Goal: Task Accomplishment & Management: Complete application form

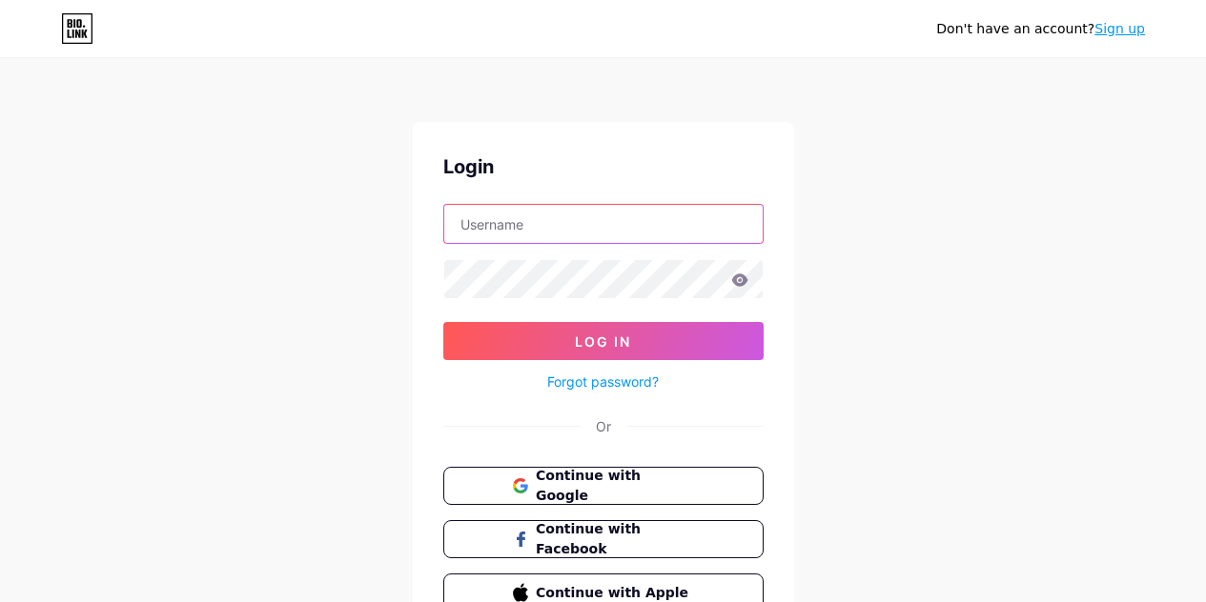
type input "[EMAIL_ADDRESS][DOMAIN_NAME]"
click at [1127, 29] on link "Sign up" at bounding box center [1119, 28] width 51 height 15
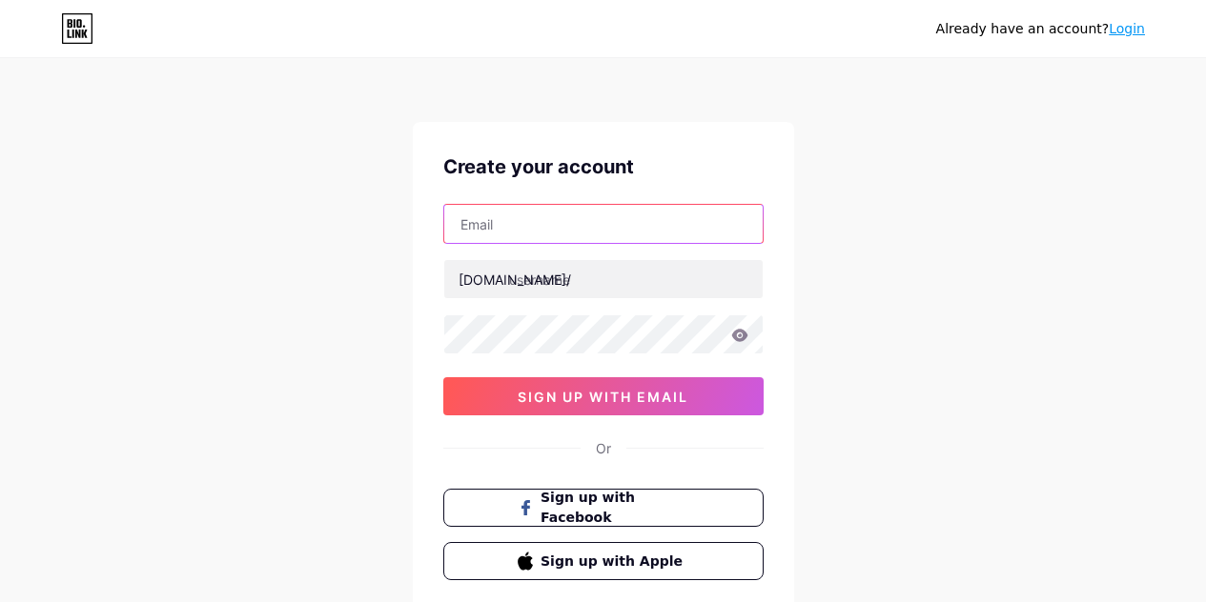
paste input "[EMAIL_ADDRESS][DOMAIN_NAME]"
type input "[EMAIL_ADDRESS][DOMAIN_NAME]"
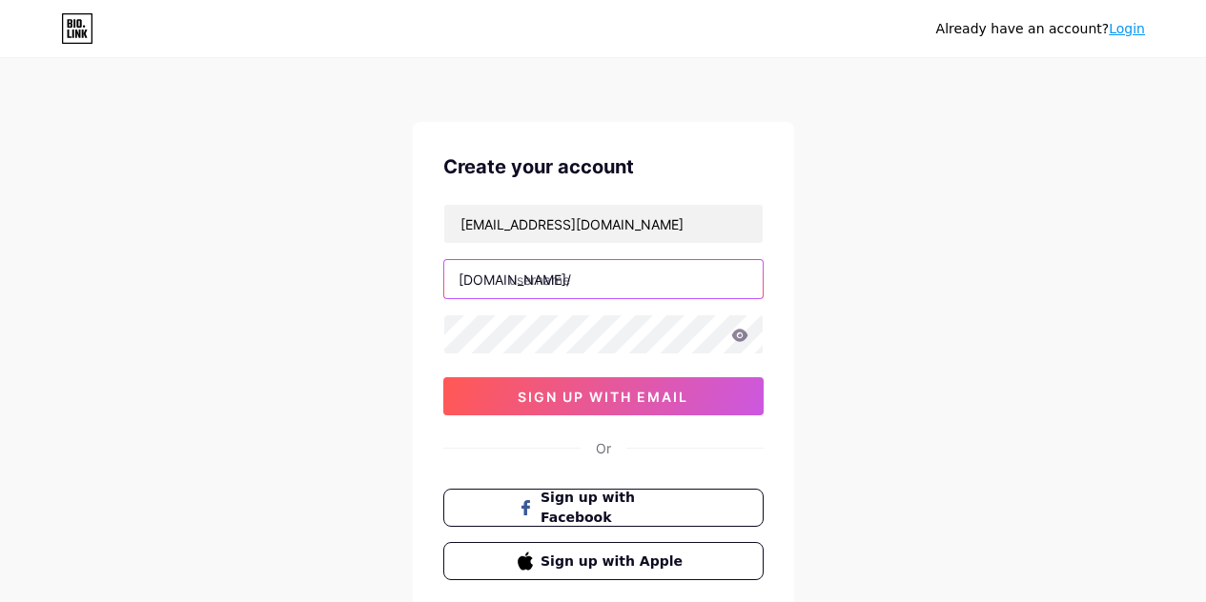
paste input "plasticwaste recycling"
click at [593, 286] on input "plasticwaste recycling" at bounding box center [603, 279] width 318 height 38
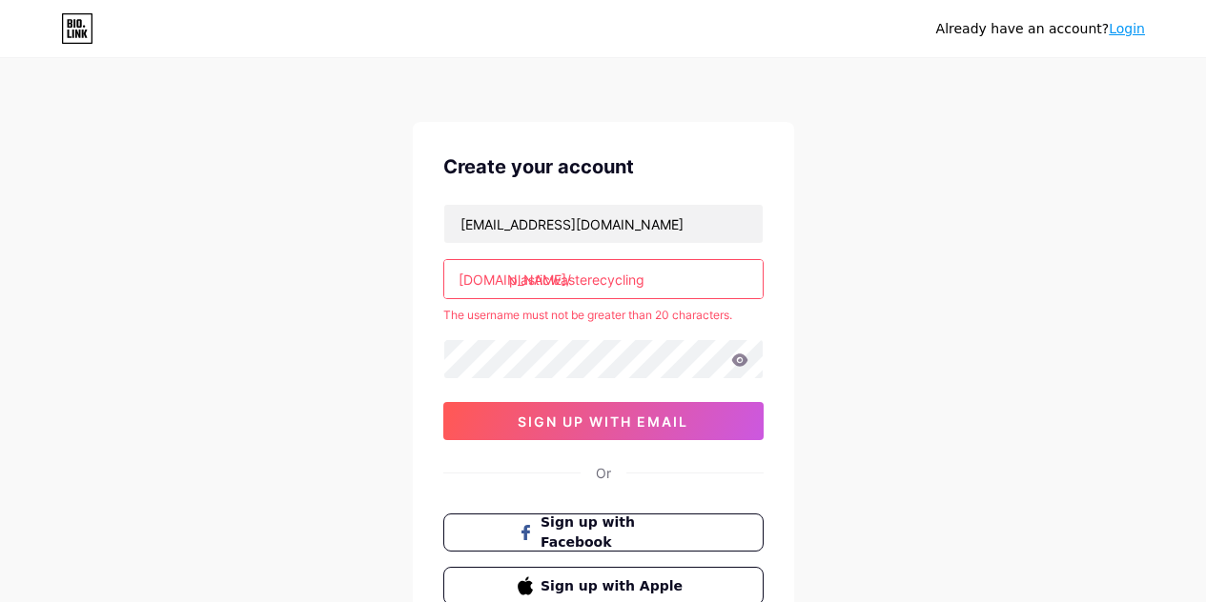
click at [829, 321] on div "Already have an account? Login Create your account bekego9445@artvara.com bio.l…" at bounding box center [603, 377] width 1206 height 754
drag, startPoint x: 587, startPoint y: 278, endPoint x: 714, endPoint y: 280, distance: 126.8
click at [714, 280] on input "plasticwasterecycling" at bounding box center [603, 279] width 318 height 38
type input "plasticwaste"
click at [808, 281] on div "Already have an account? Login Create your account bekego9445@artvara.com bio.l…" at bounding box center [603, 377] width 1206 height 754
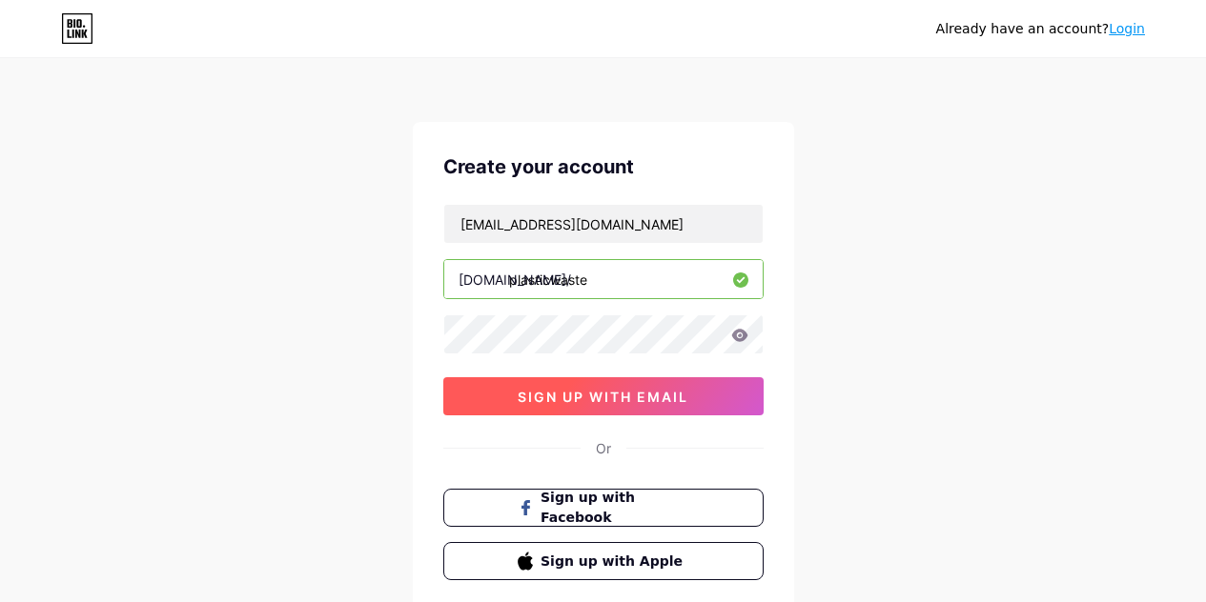
click at [619, 394] on span "sign up with email" at bounding box center [603, 397] width 171 height 16
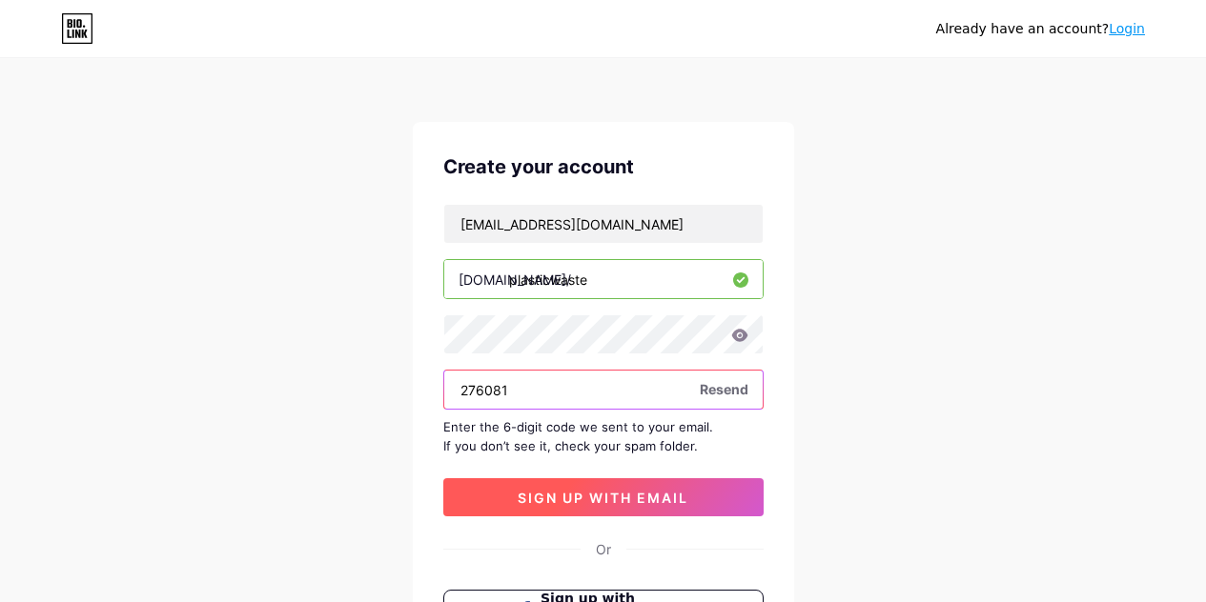
type input "276081"
click at [642, 491] on span "sign up with email" at bounding box center [603, 498] width 171 height 16
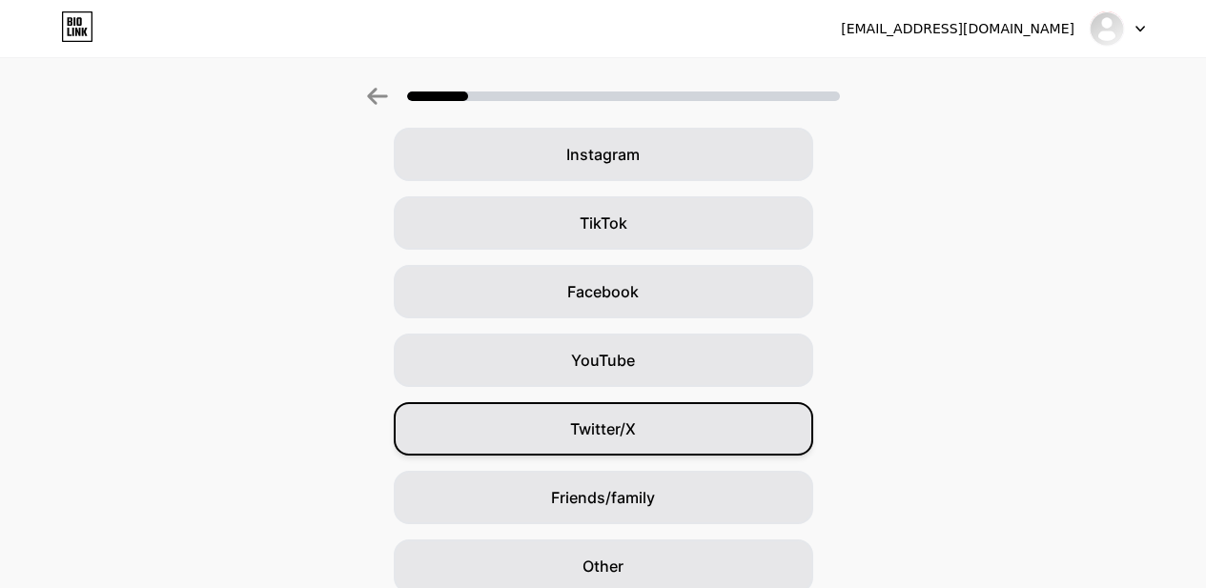
scroll to position [191, 0]
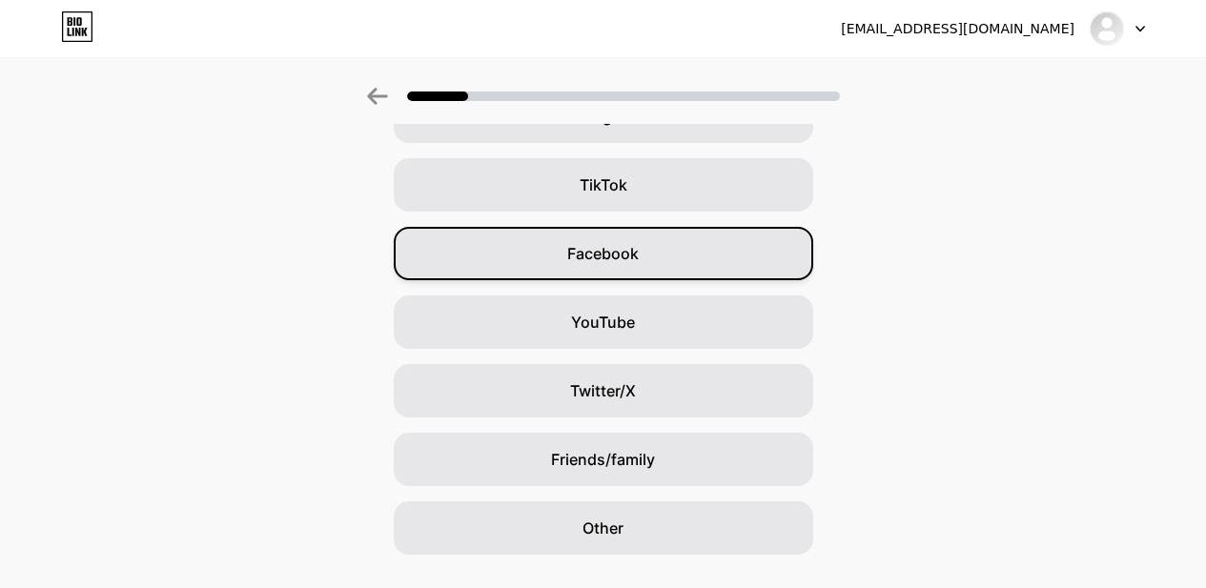
click at [629, 246] on span "Facebook" at bounding box center [602, 253] width 71 height 23
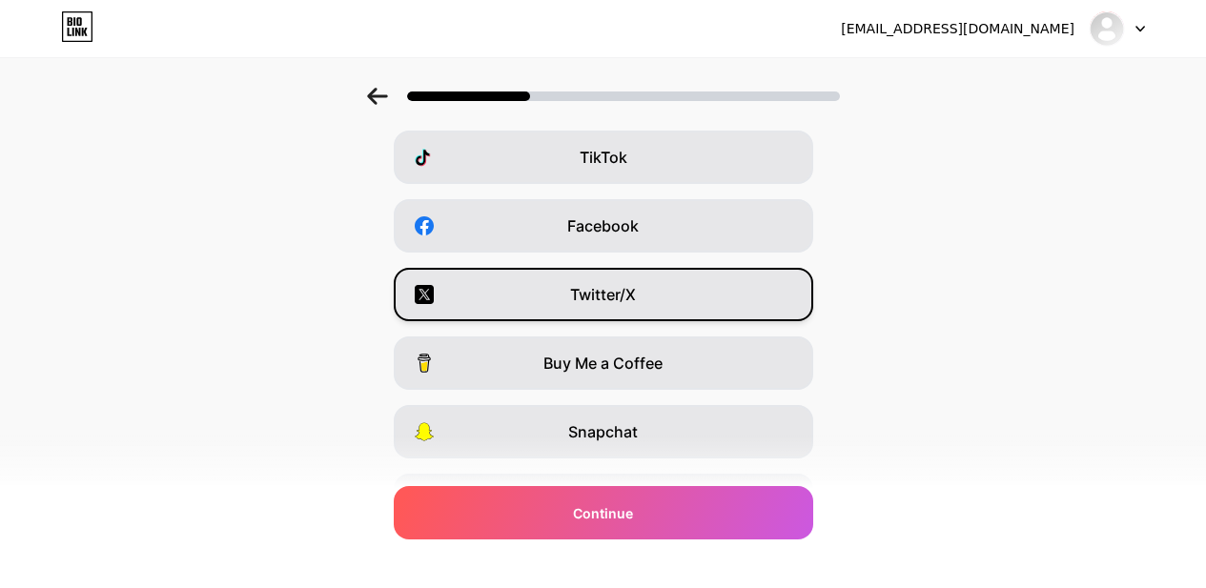
scroll to position [15, 0]
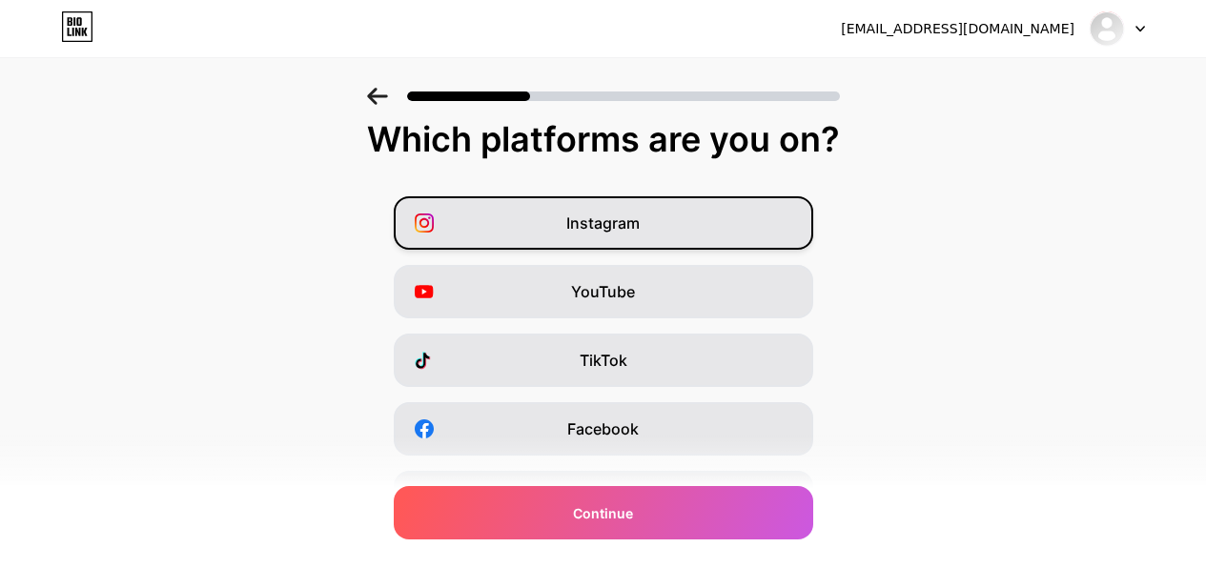
click at [651, 228] on div "Instagram" at bounding box center [603, 222] width 419 height 53
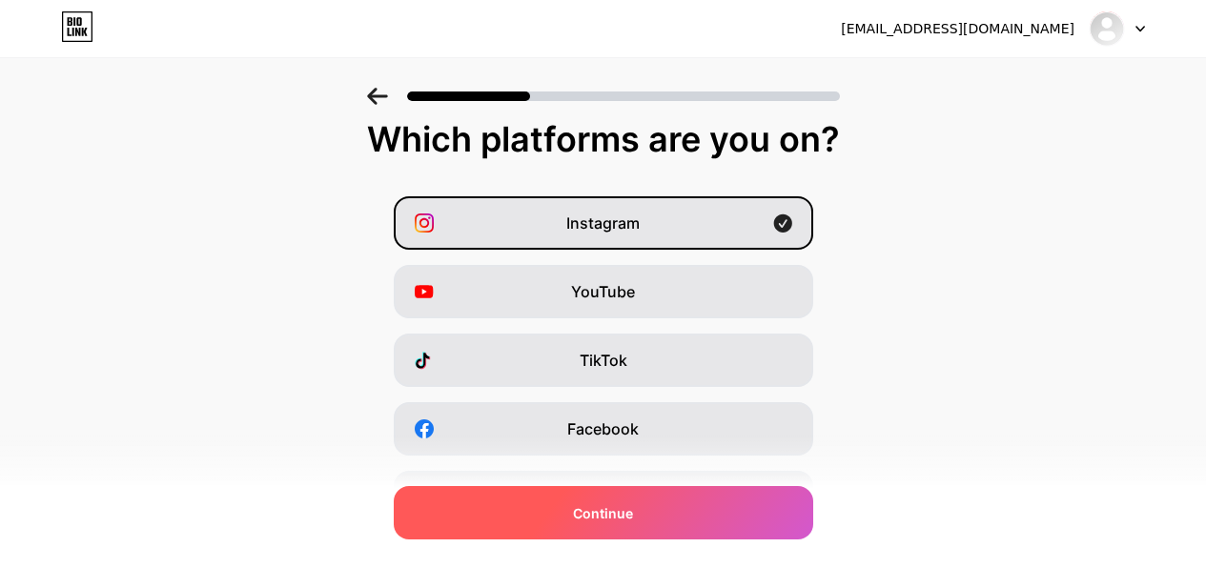
click at [649, 530] on div "Continue" at bounding box center [603, 512] width 419 height 53
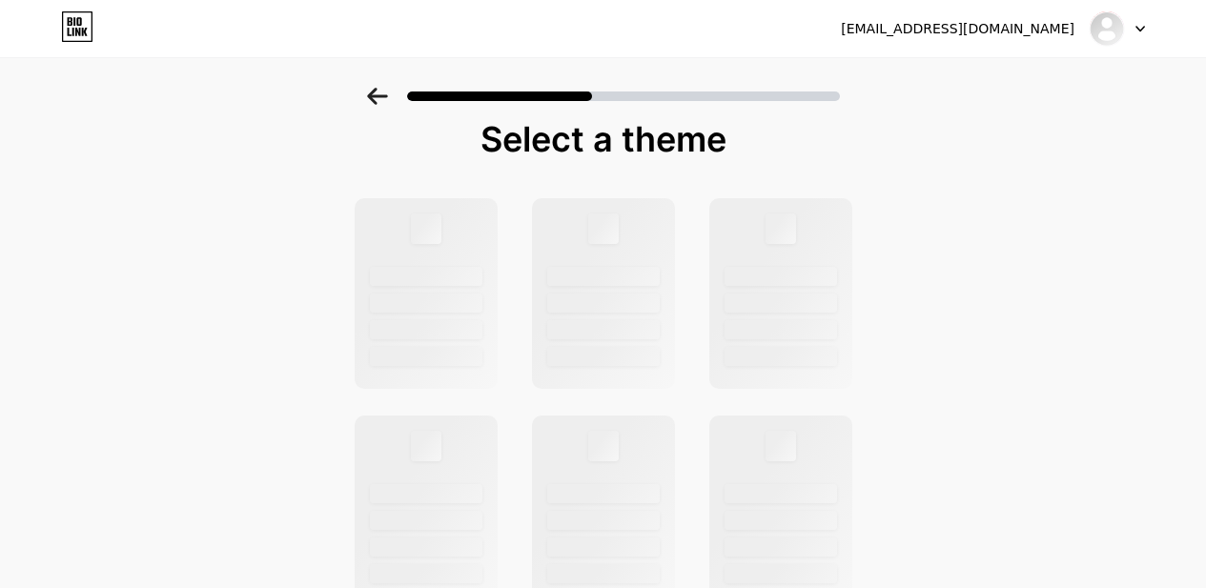
scroll to position [0, 0]
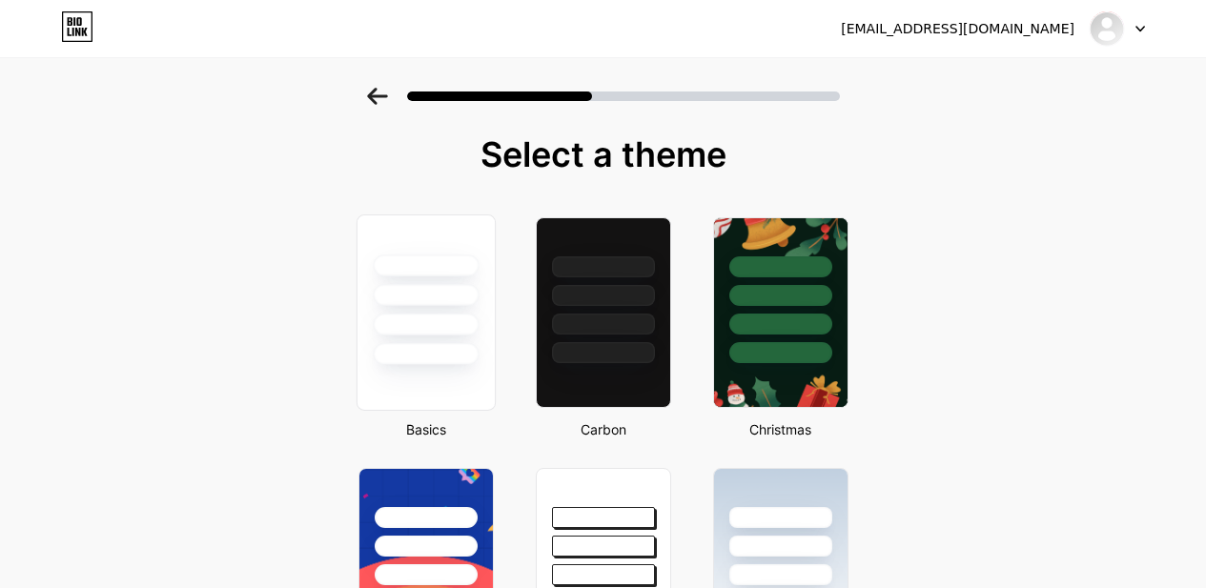
click at [451, 319] on div at bounding box center [426, 325] width 106 height 22
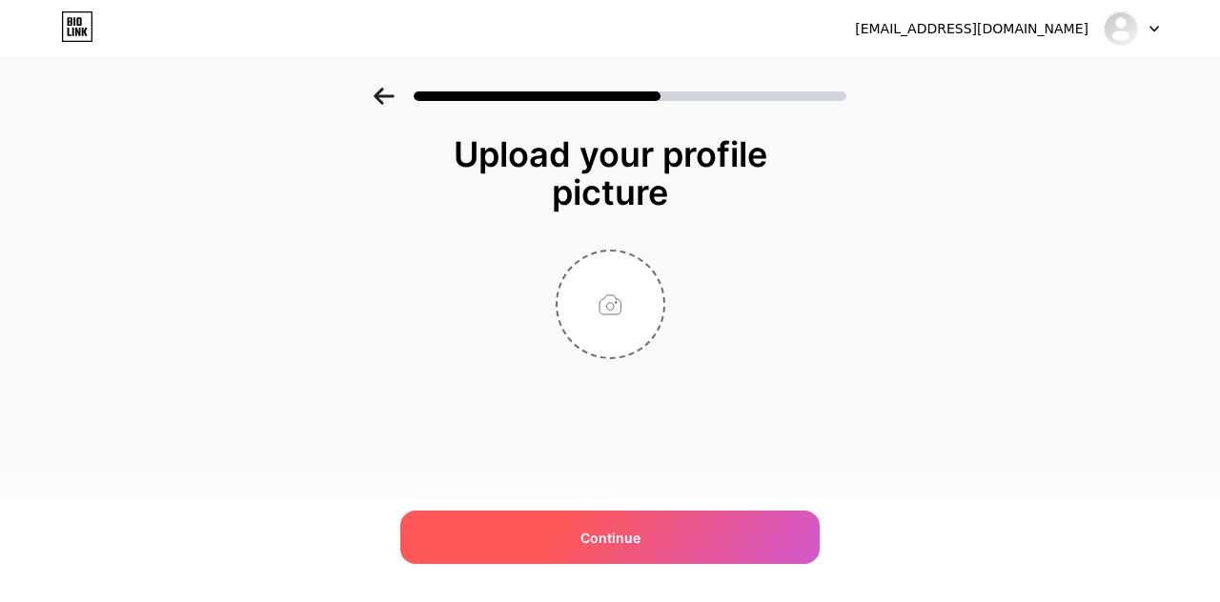
click at [673, 530] on div "Continue" at bounding box center [609, 537] width 419 height 53
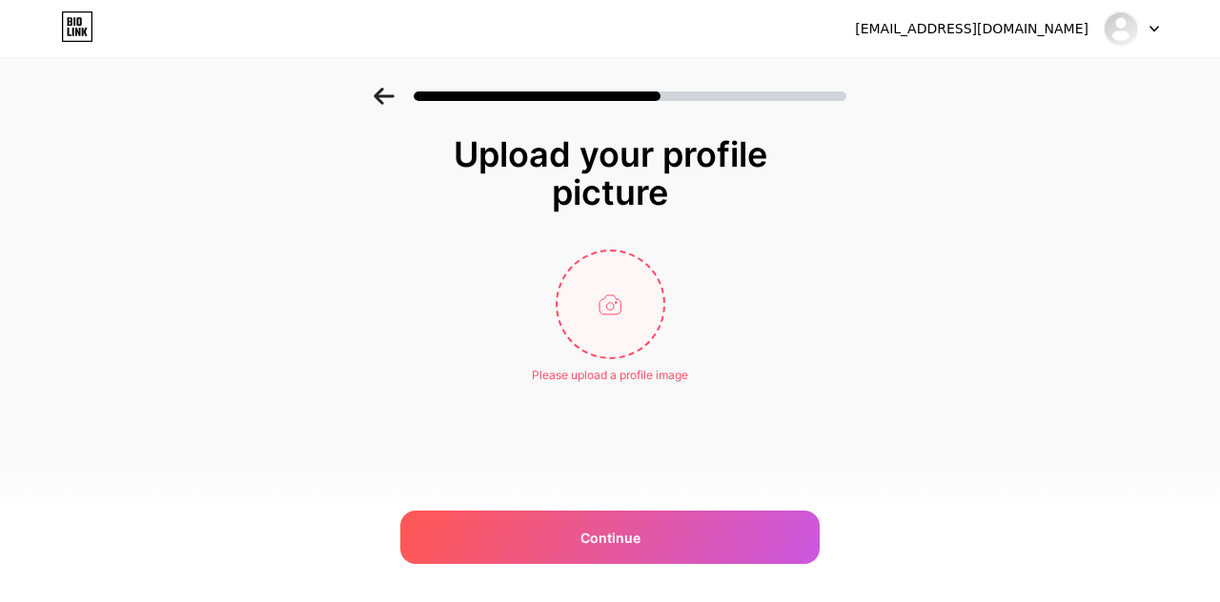
click at [589, 291] on input "file" at bounding box center [611, 305] width 106 height 106
type input "C:\fakepath\6256878.jpg"
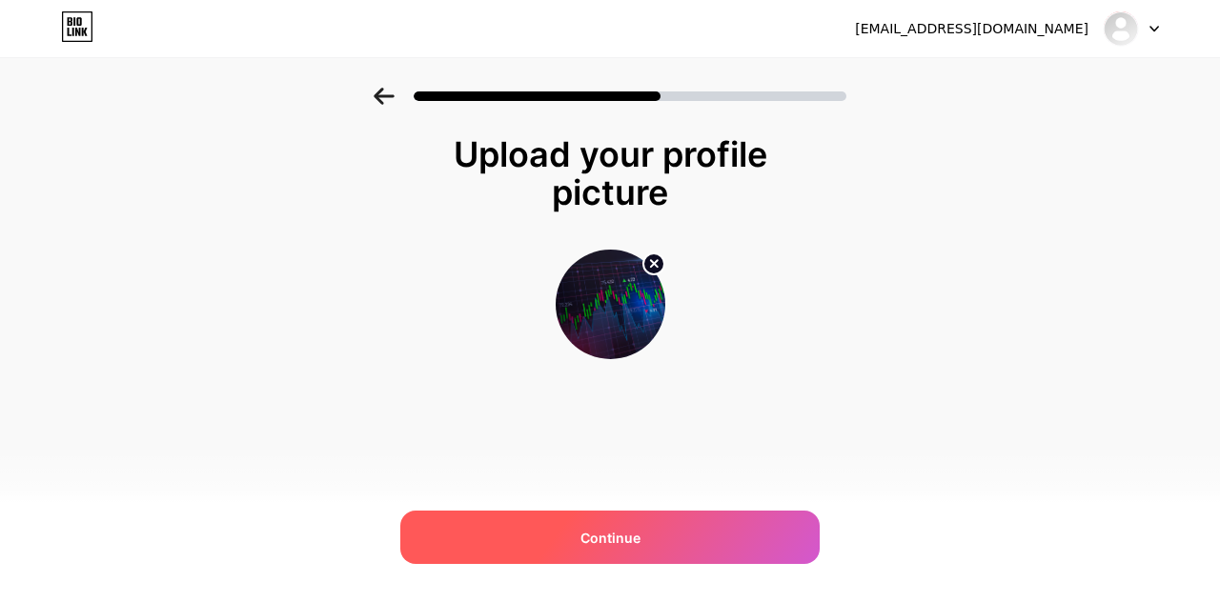
click at [628, 536] on span "Continue" at bounding box center [610, 538] width 60 height 20
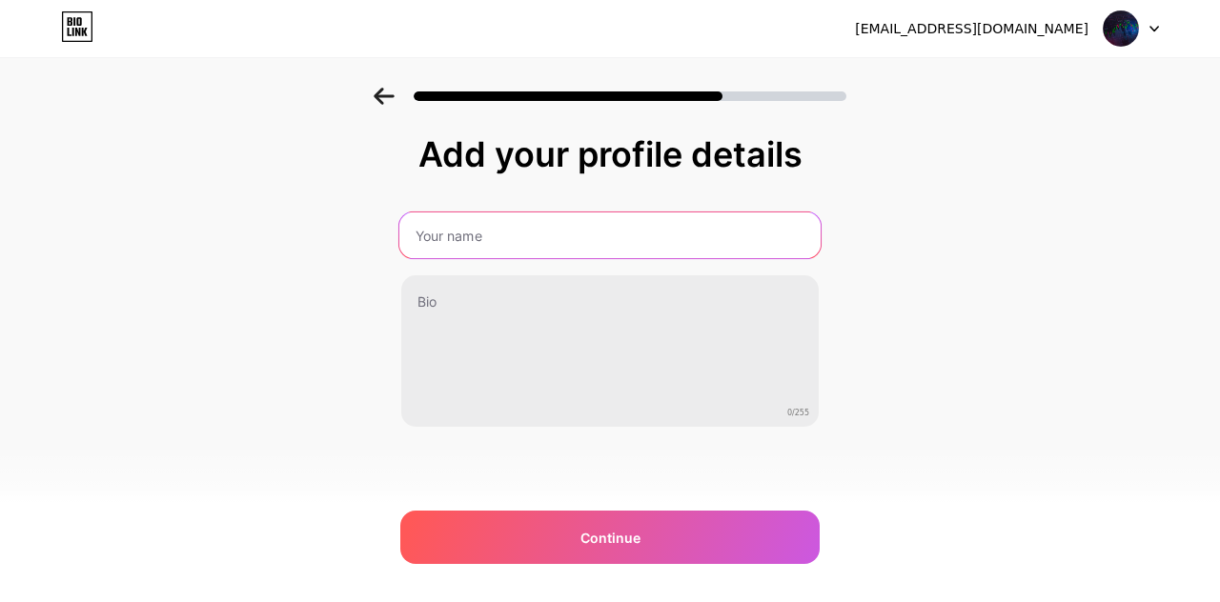
paste input "plastic waste recycling"
type input "plastic waste recycling"
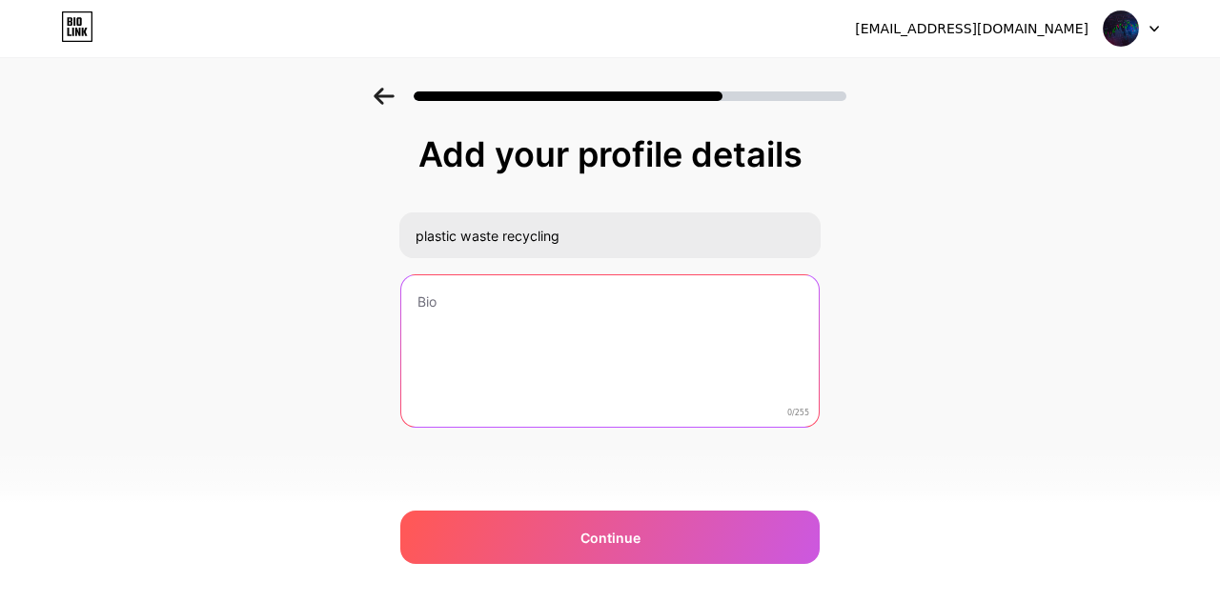
click at [561, 359] on textarea at bounding box center [609, 351] width 417 height 153
paste textarea "Plastic has become one of the most widely used materials in modern society, val…"
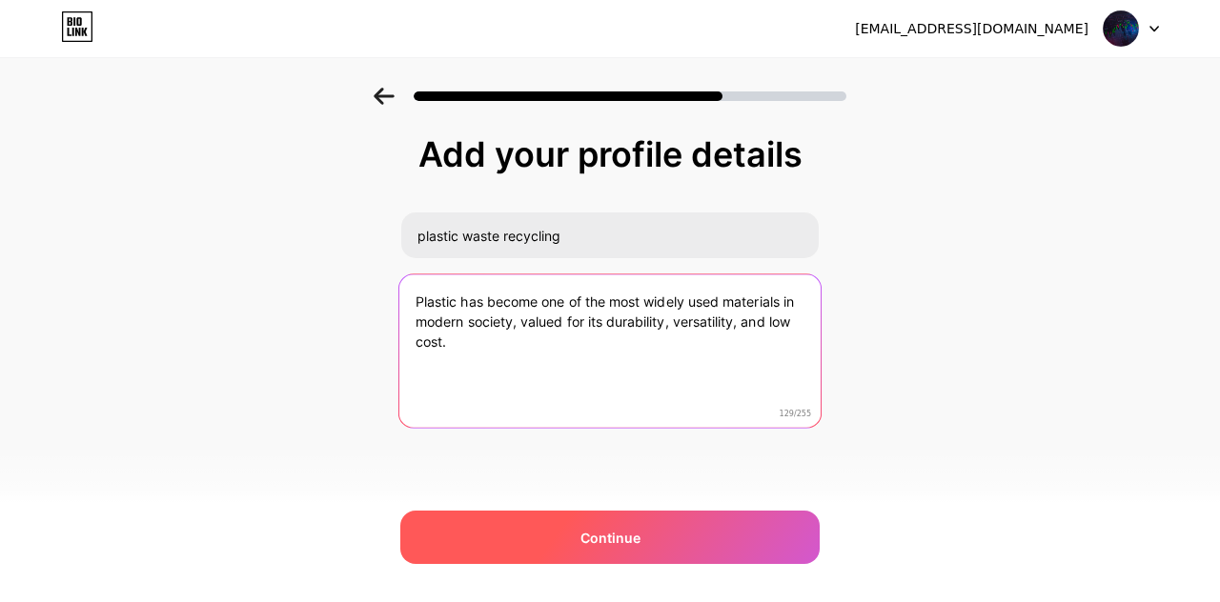
type textarea "Plastic has become one of the most widely used materials in modern society, val…"
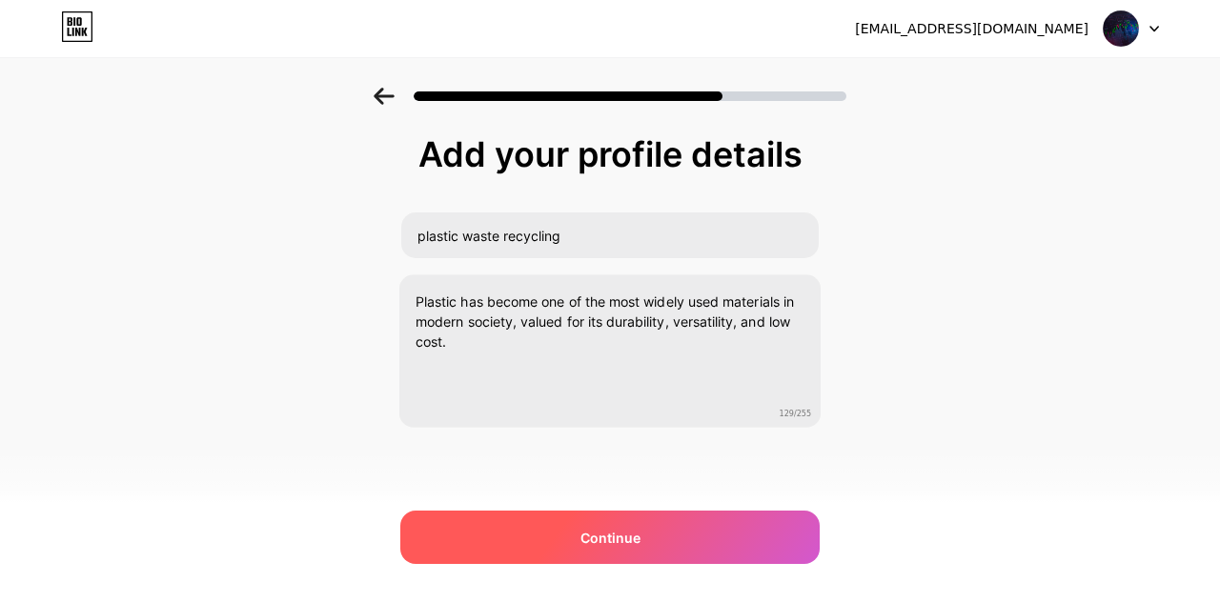
click at [620, 537] on span "Continue" at bounding box center [610, 538] width 60 height 20
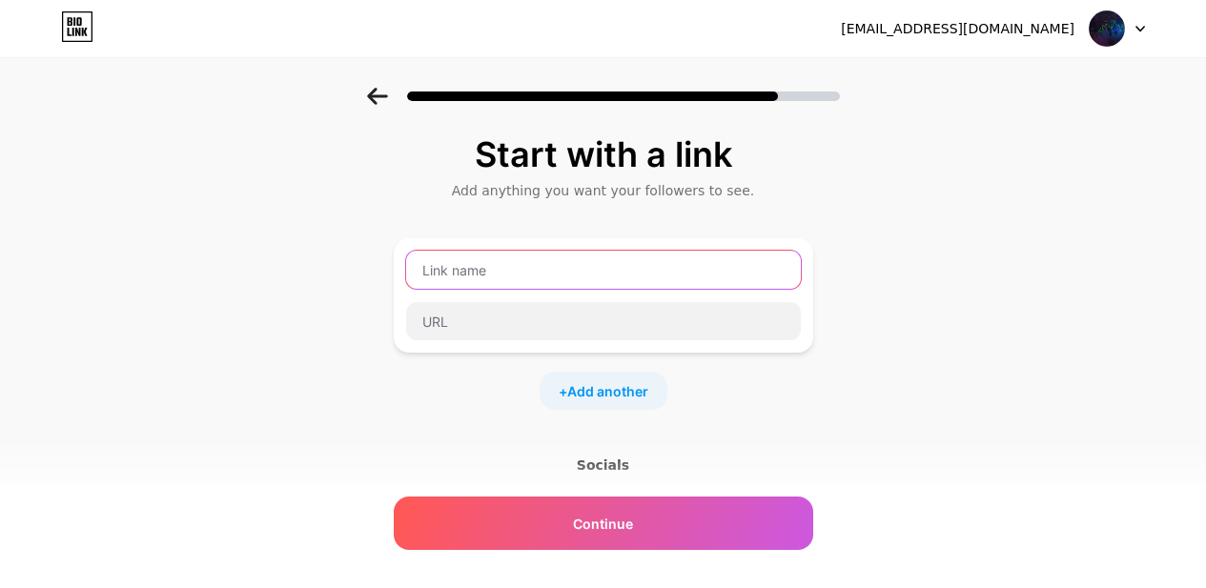
paste input "plastic waste recycling"
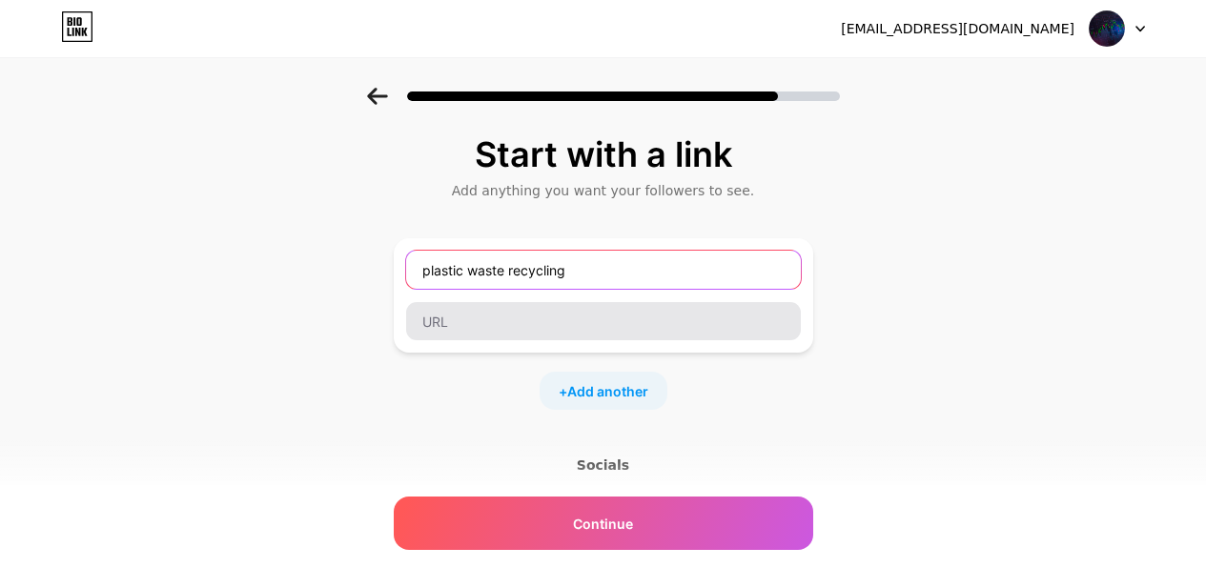
type input "plastic waste recycling"
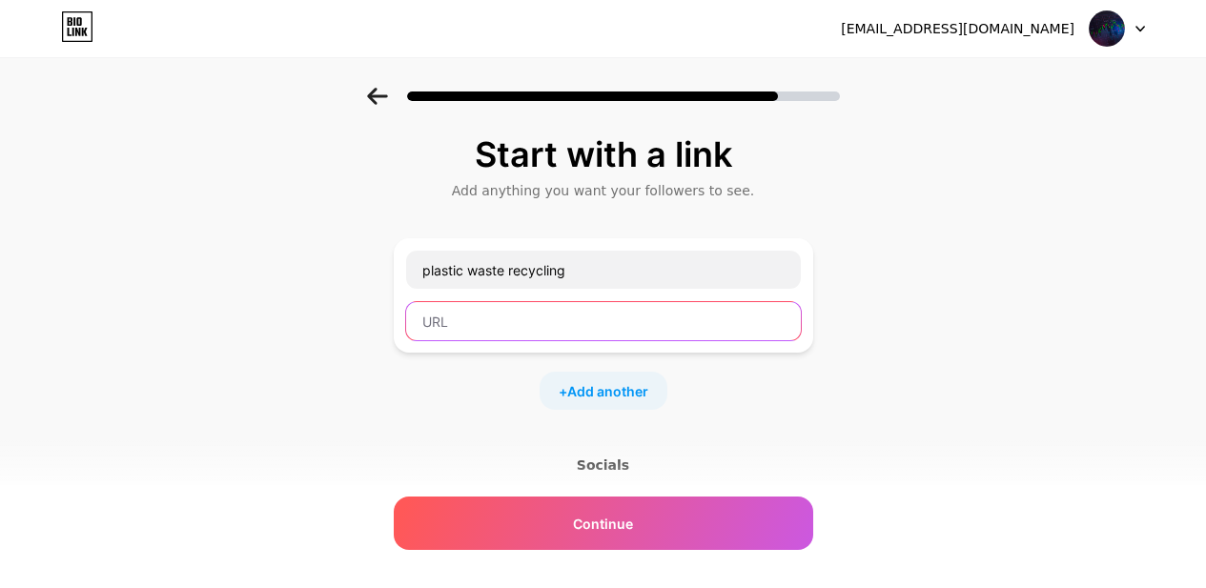
click at [570, 329] on input "text" at bounding box center [603, 321] width 395 height 38
paste input "https://circulareconomyalliance.com/"
type input "https://circulareconomyalliance.com/"
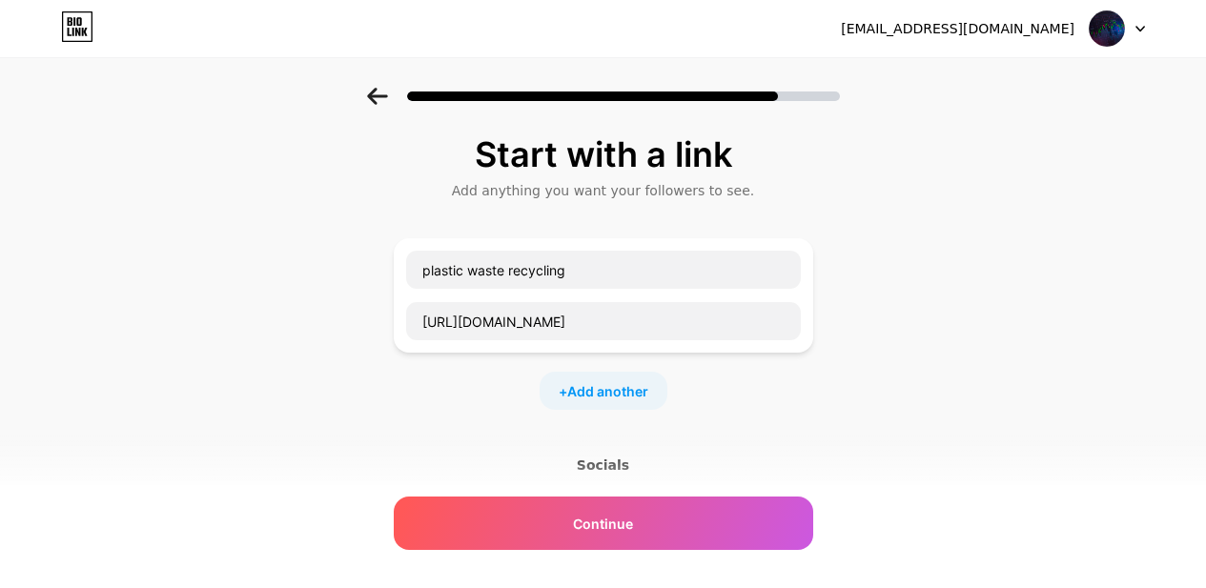
click at [810, 436] on div "Start with a link Add anything you want your followers to see. plastic waste re…" at bounding box center [603, 398] width 419 height 527
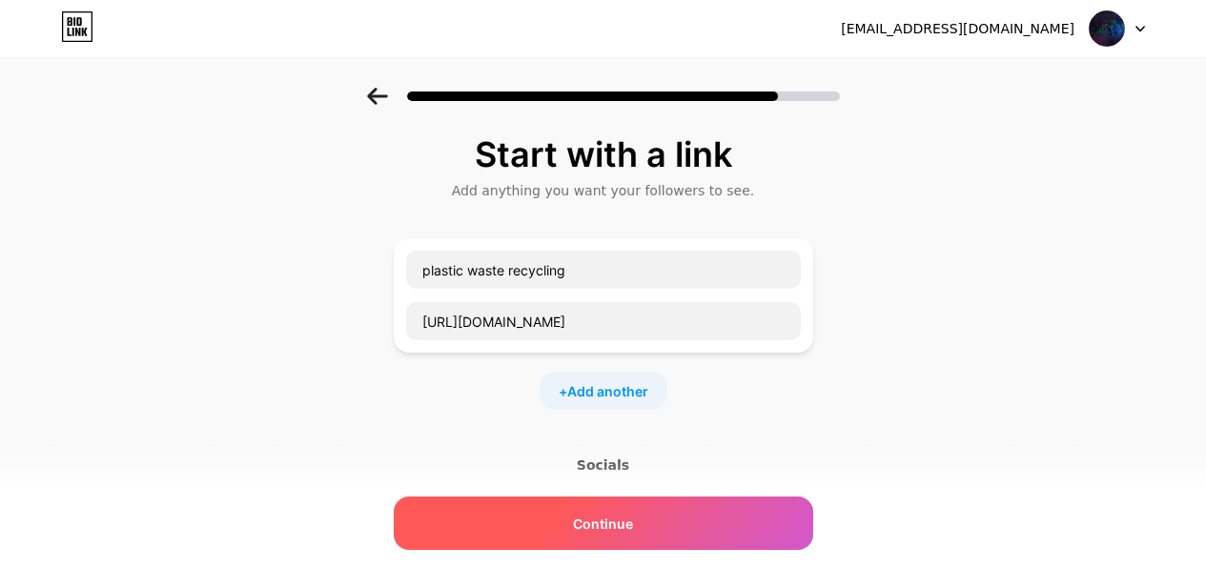
click at [660, 525] on div "Continue" at bounding box center [603, 523] width 419 height 53
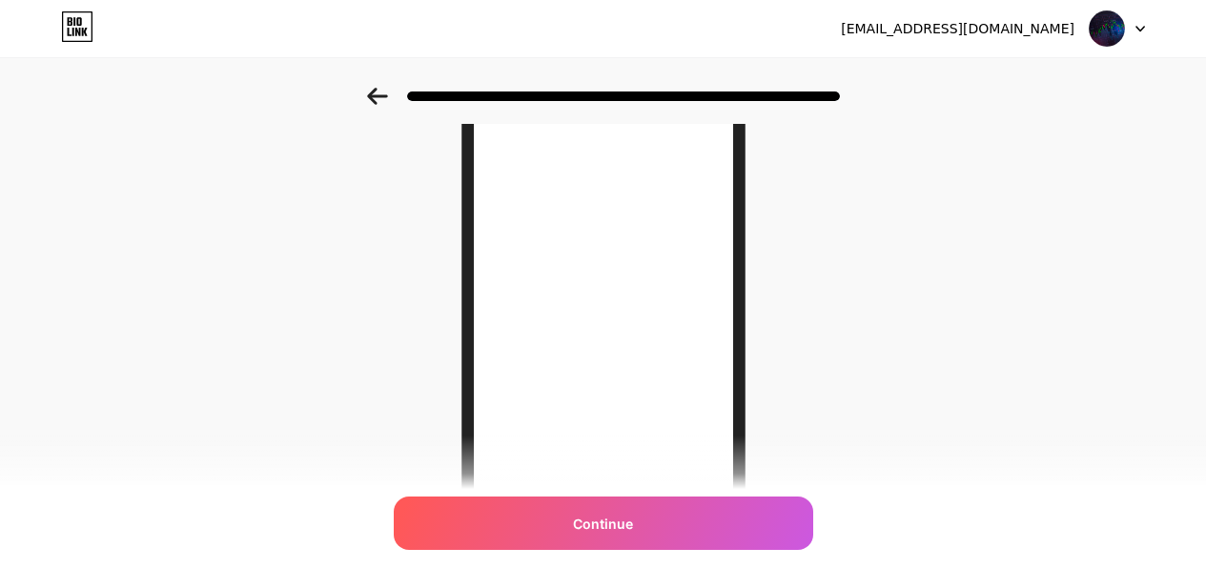
scroll to position [191, 0]
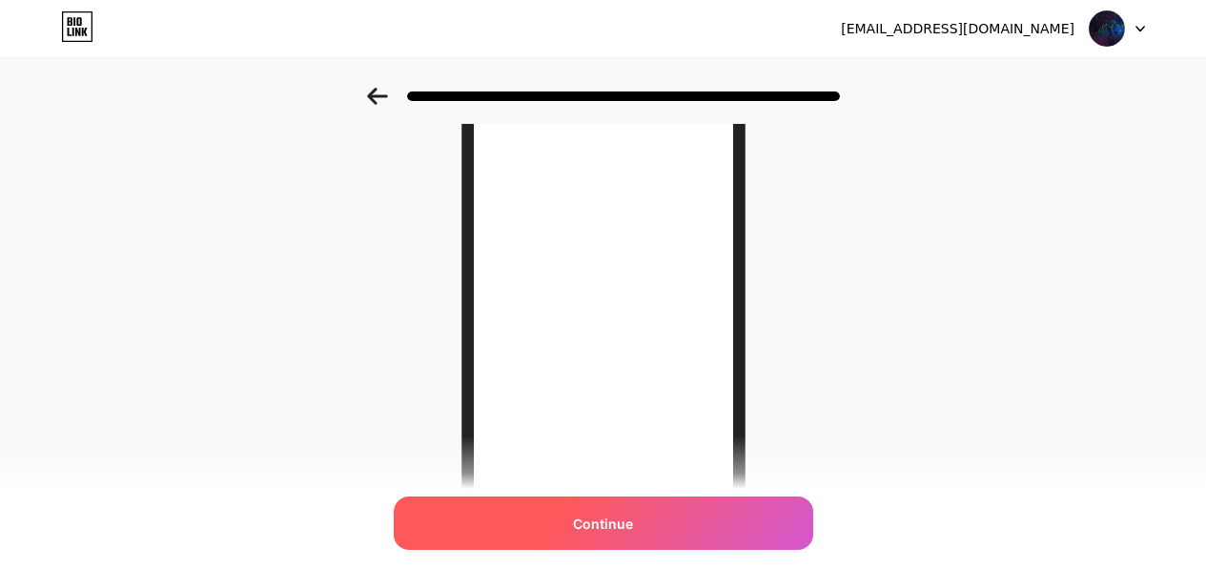
click at [640, 526] on div "Continue" at bounding box center [603, 523] width 419 height 53
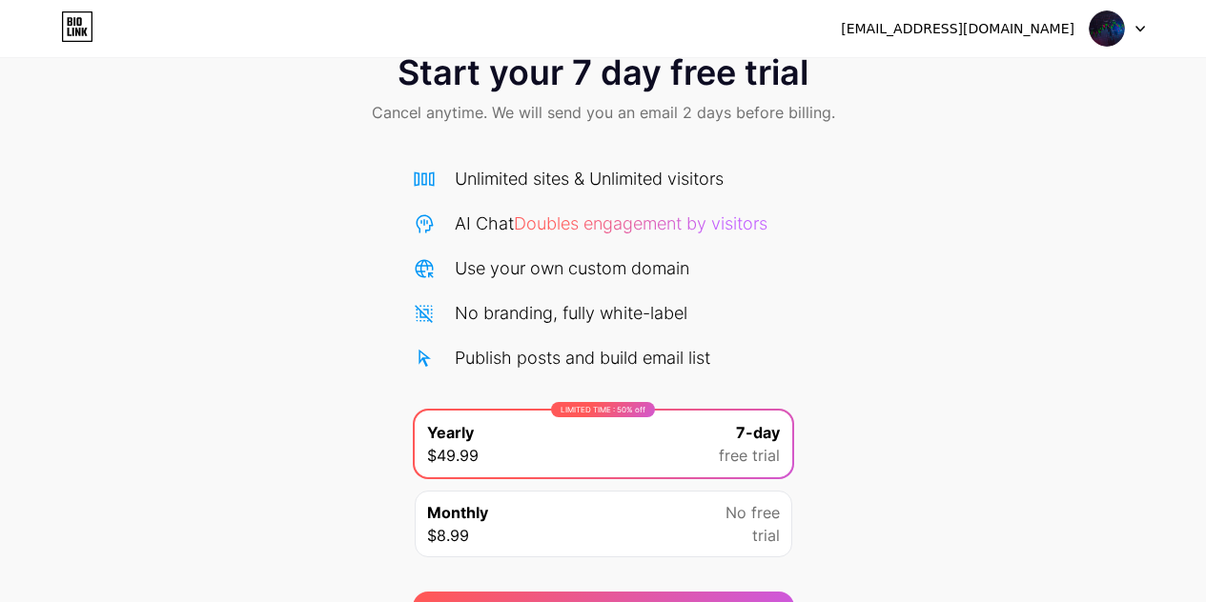
scroll to position [165, 0]
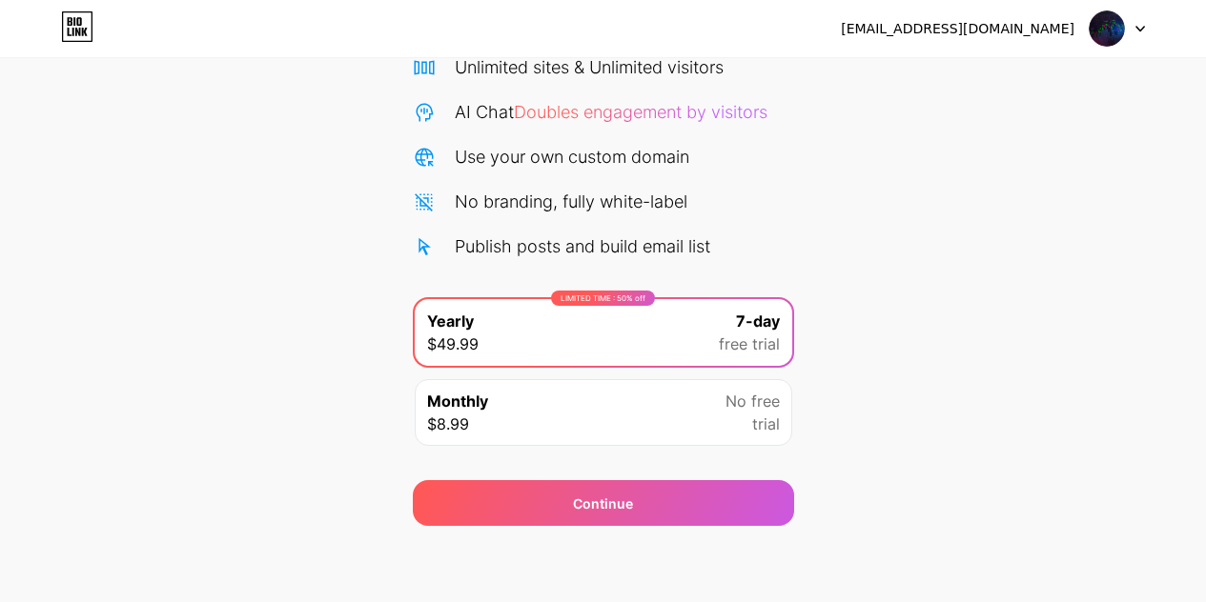
click at [698, 410] on div "Monthly $8.99 No free trial" at bounding box center [603, 412] width 377 height 67
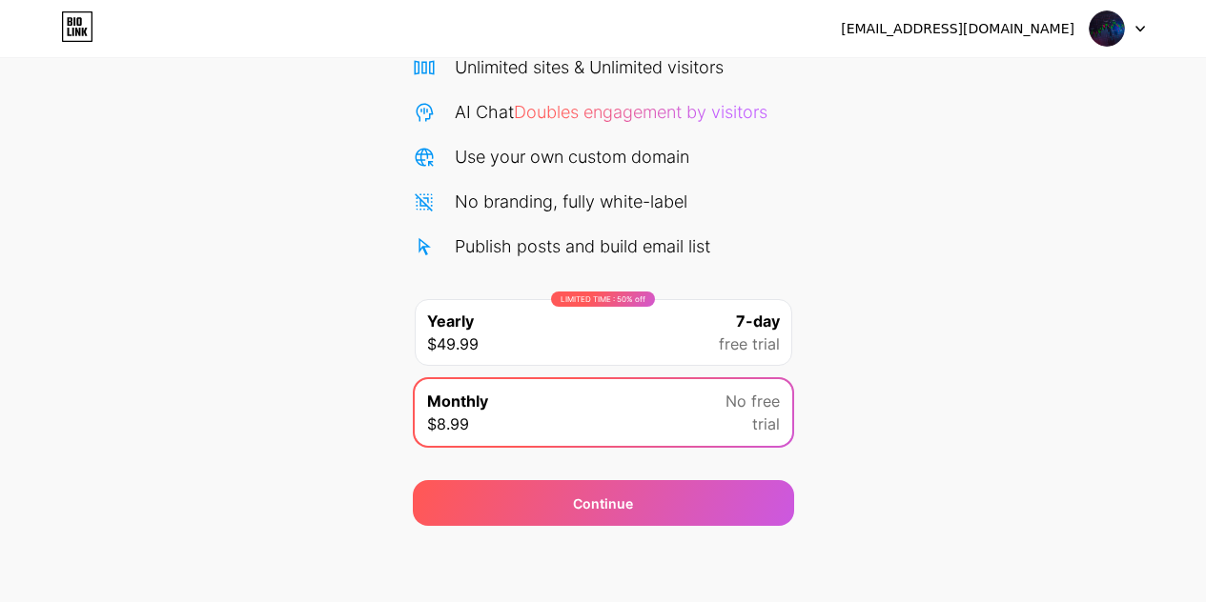
scroll to position [0, 0]
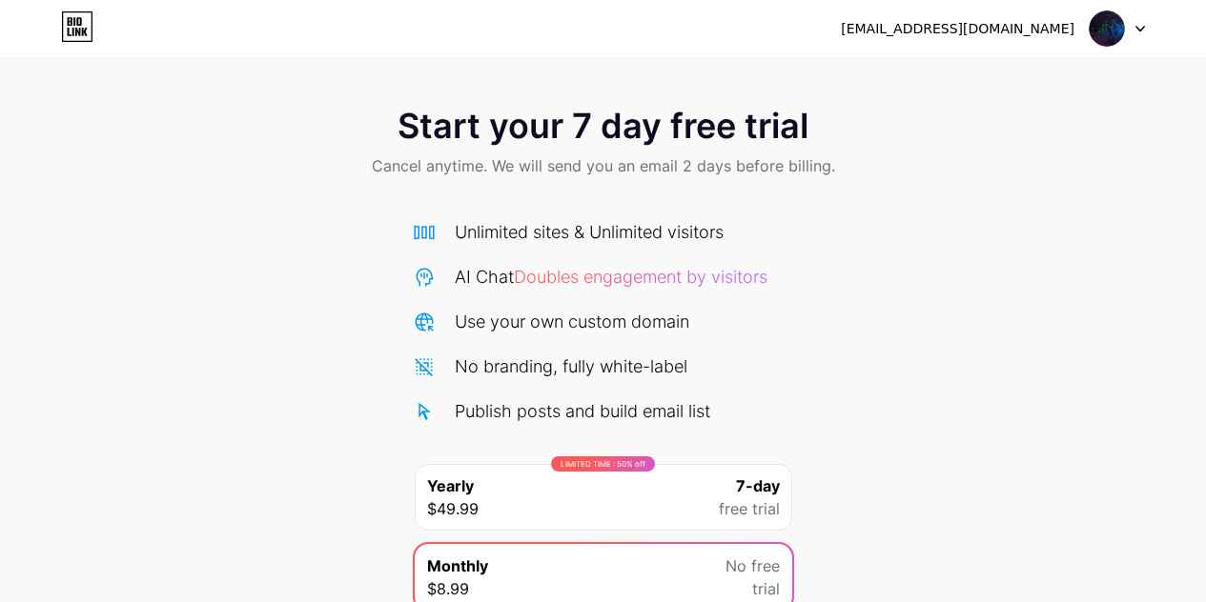
click at [841, 366] on div "Start your 7 day free trial Cancel anytime. We will send you an email 2 days be…" at bounding box center [603, 389] width 1206 height 603
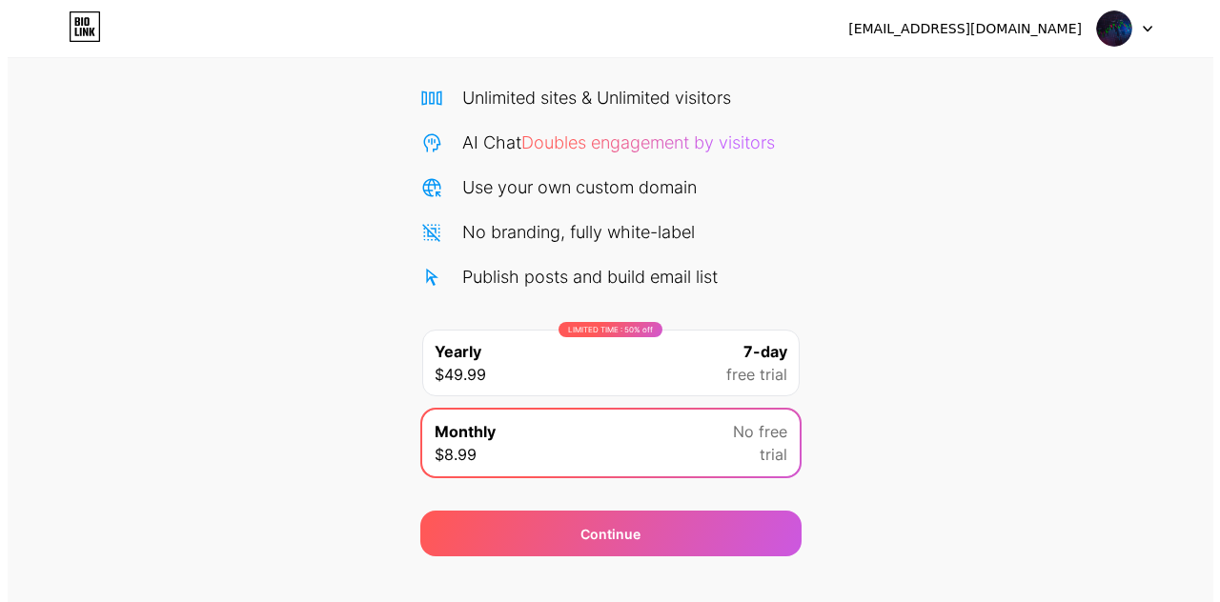
scroll to position [165, 0]
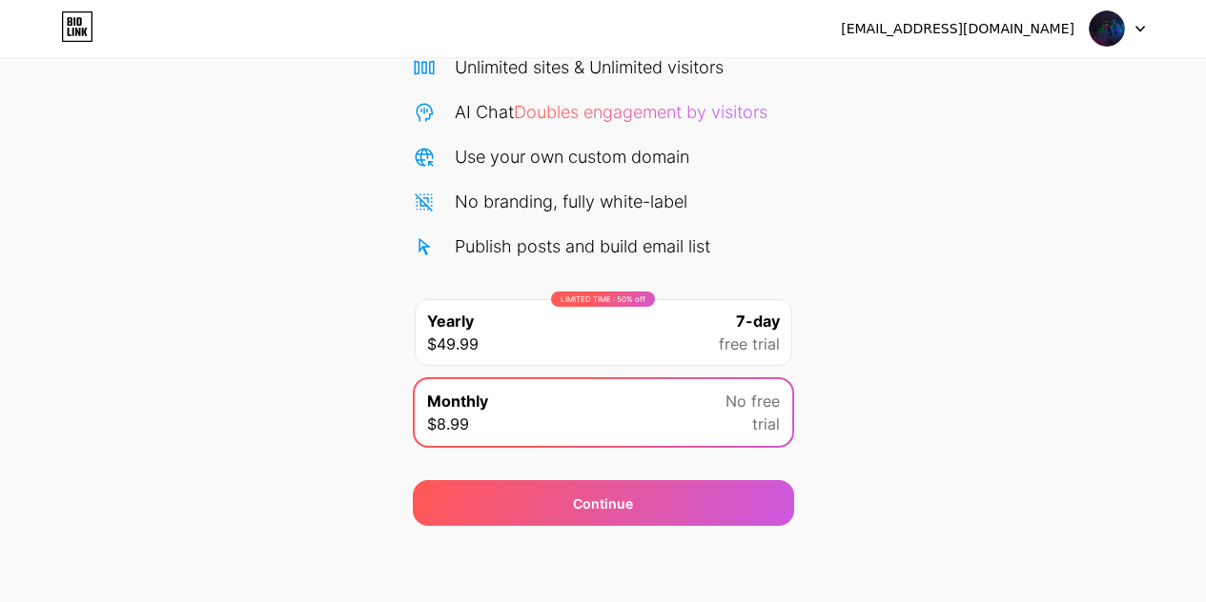
click at [691, 329] on div "LIMITED TIME : 50% off Yearly $49.99 7-day free trial" at bounding box center [603, 332] width 377 height 67
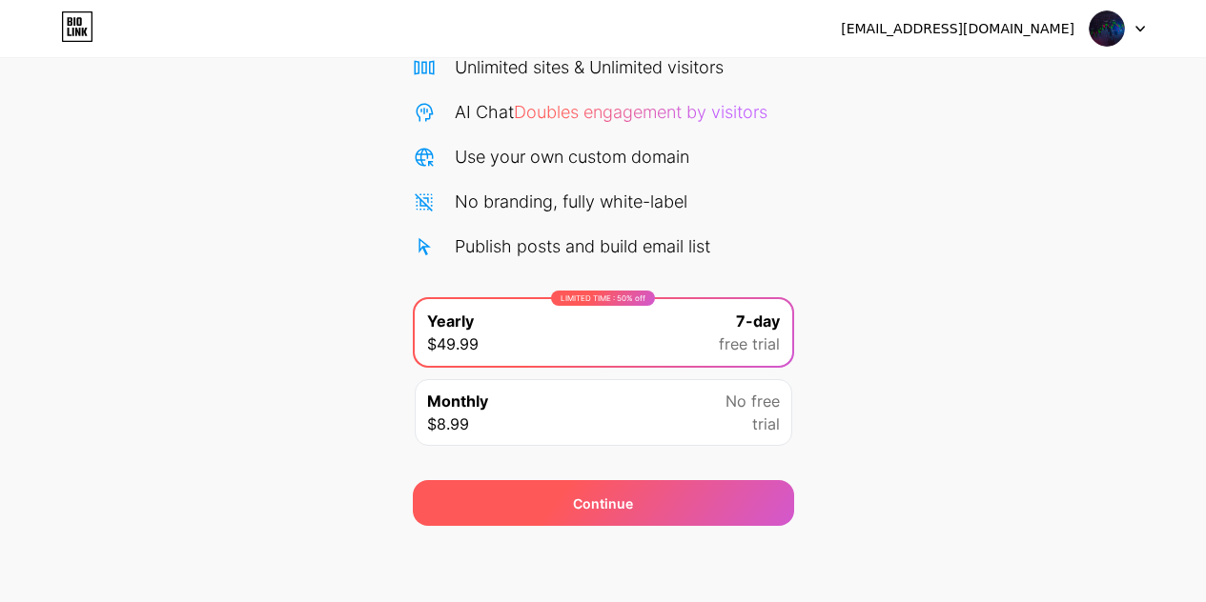
click at [697, 497] on div "Continue" at bounding box center [603, 503] width 381 height 46
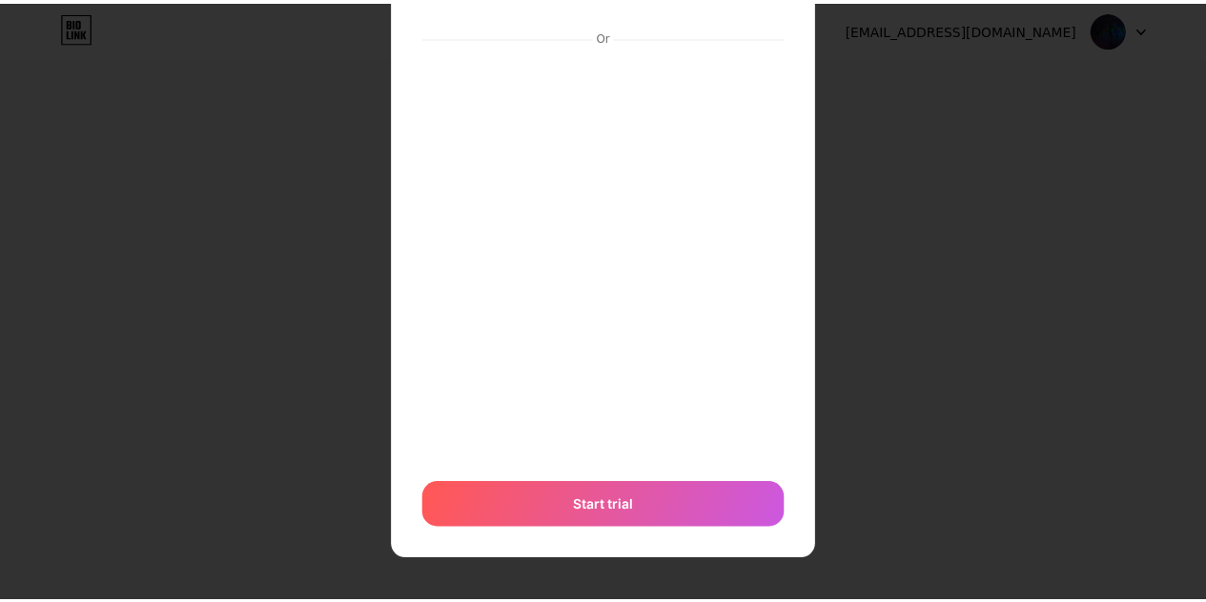
scroll to position [0, 0]
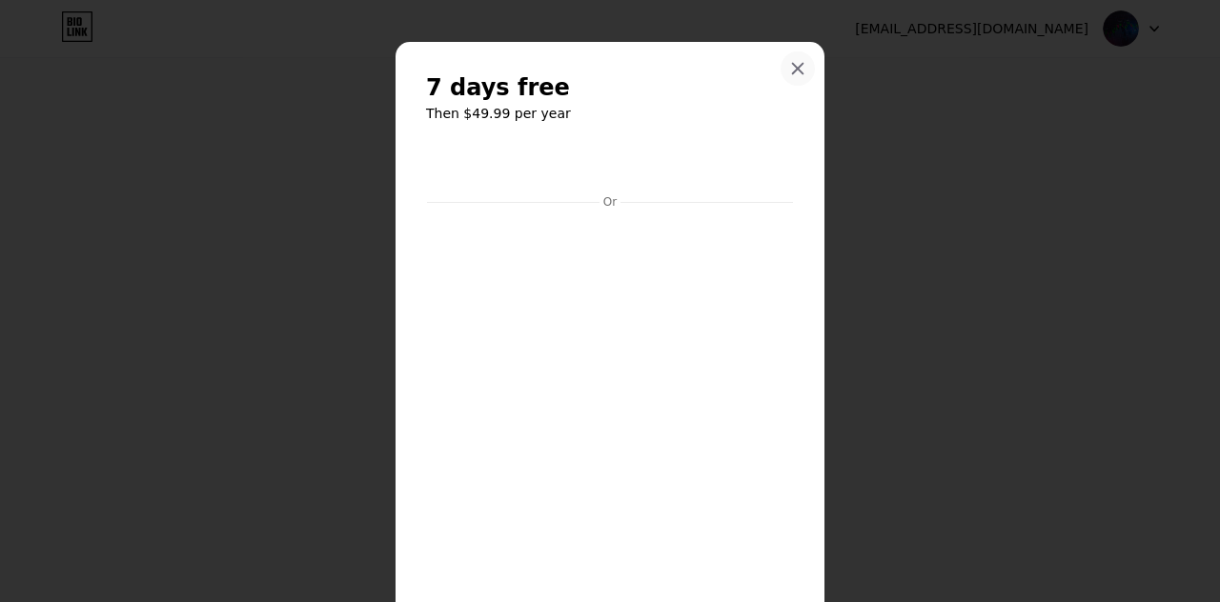
click at [790, 68] on icon at bounding box center [797, 68] width 15 height 15
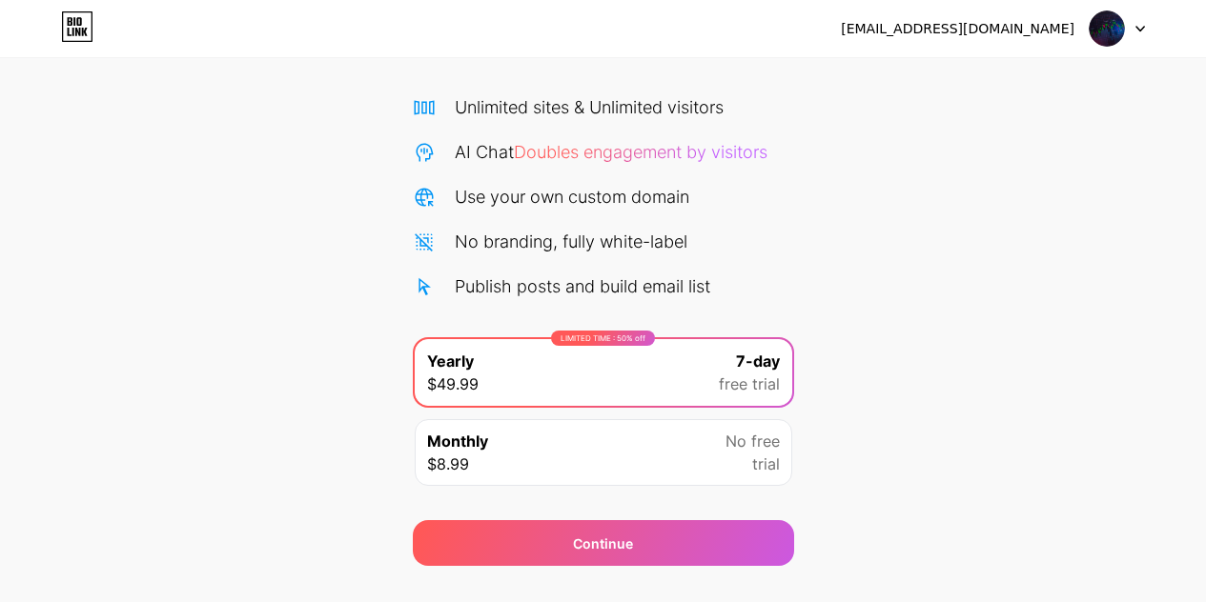
scroll to position [165, 0]
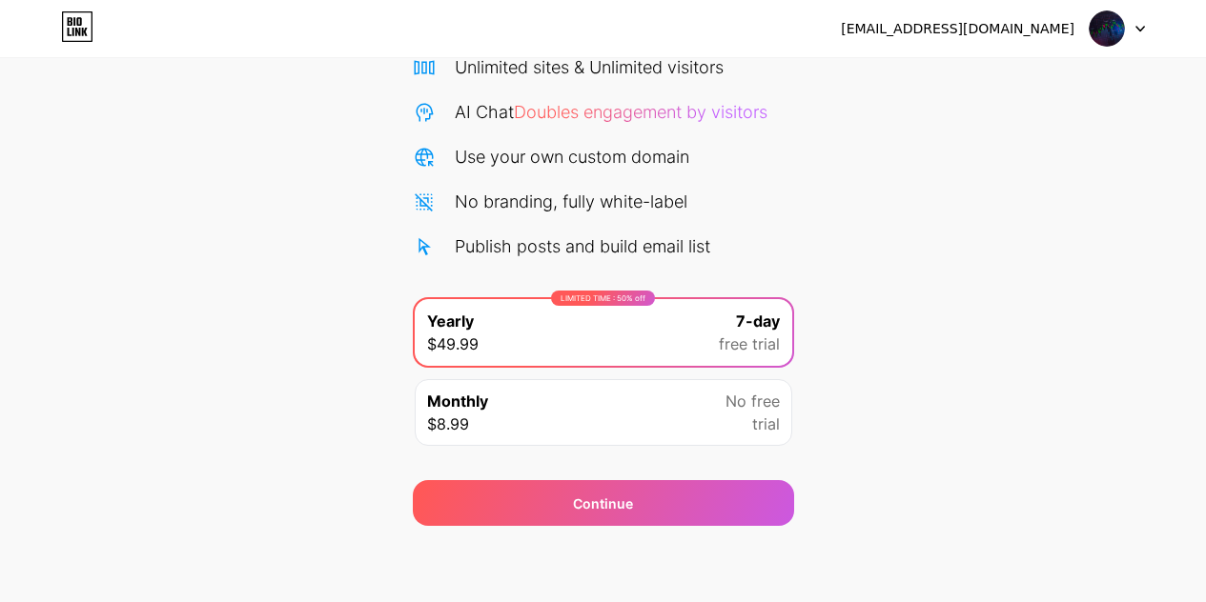
click at [699, 409] on div "Monthly $8.99 No free trial" at bounding box center [603, 412] width 377 height 67
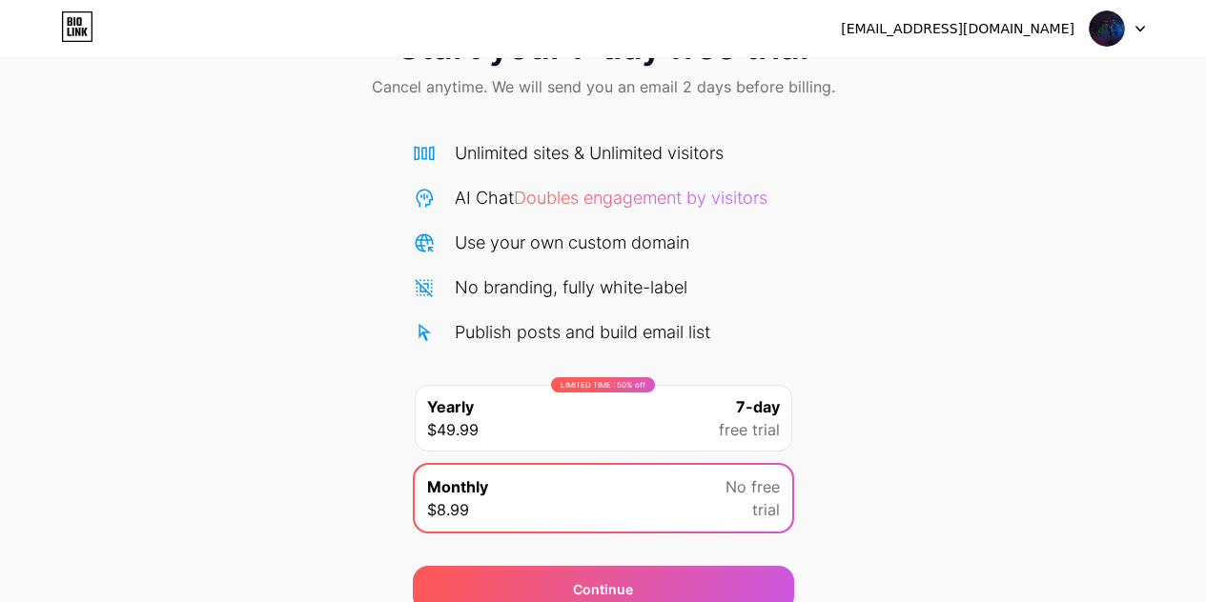
scroll to position [0, 0]
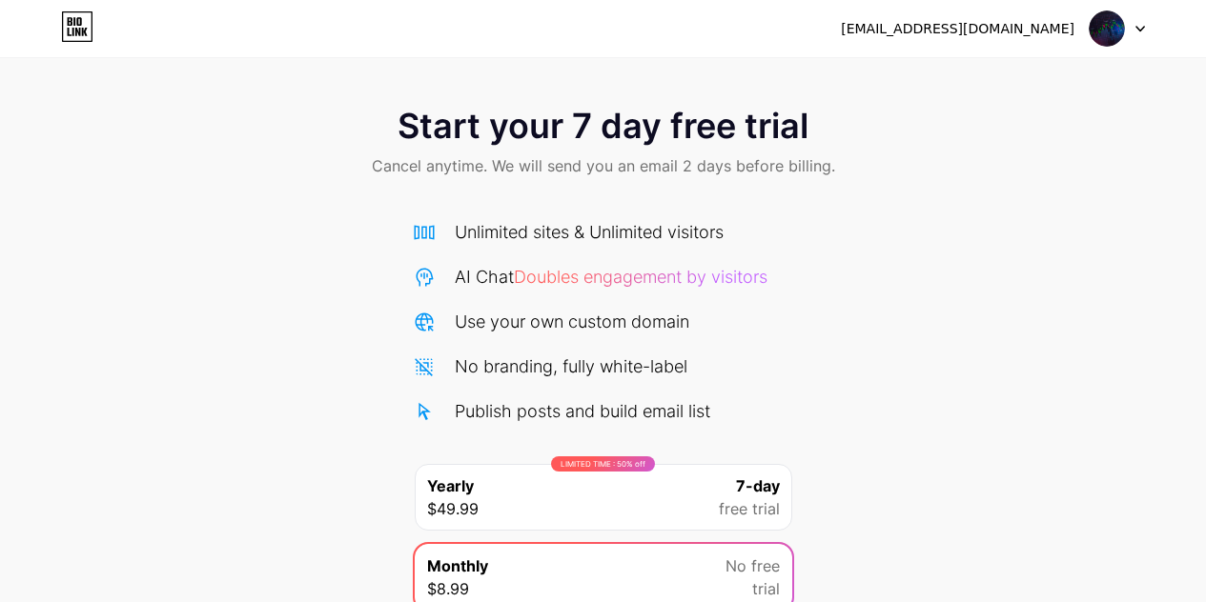
click at [1123, 19] on span at bounding box center [1106, 28] width 36 height 36
click at [1027, 26] on div "[EMAIL_ADDRESS][DOMAIN_NAME]" at bounding box center [958, 29] width 234 height 20
click at [282, 43] on div "bekego9445@artvara.com Logout" at bounding box center [603, 28] width 1206 height 34
click at [69, 30] on icon at bounding box center [70, 32] width 4 height 9
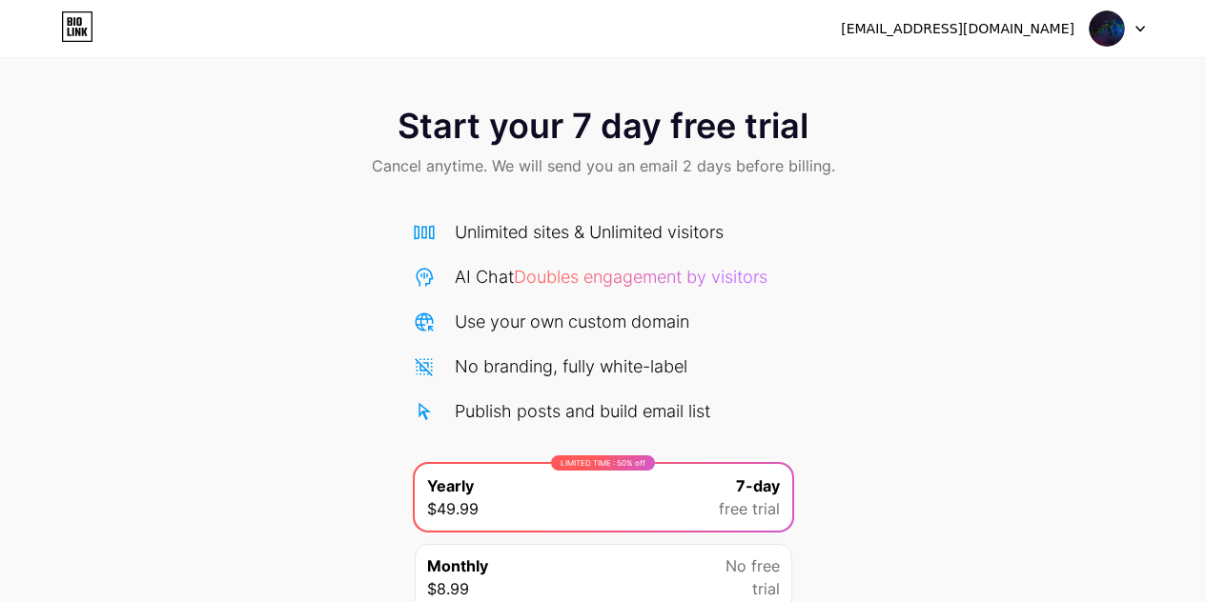
click at [73, 30] on icon at bounding box center [73, 32] width 2 height 9
click at [1122, 22] on img at bounding box center [1106, 28] width 36 height 36
click at [1028, 30] on div "[EMAIL_ADDRESS][DOMAIN_NAME]" at bounding box center [958, 29] width 234 height 20
click at [624, 32] on div "bekego9445@artvara.com Logout" at bounding box center [603, 28] width 1206 height 34
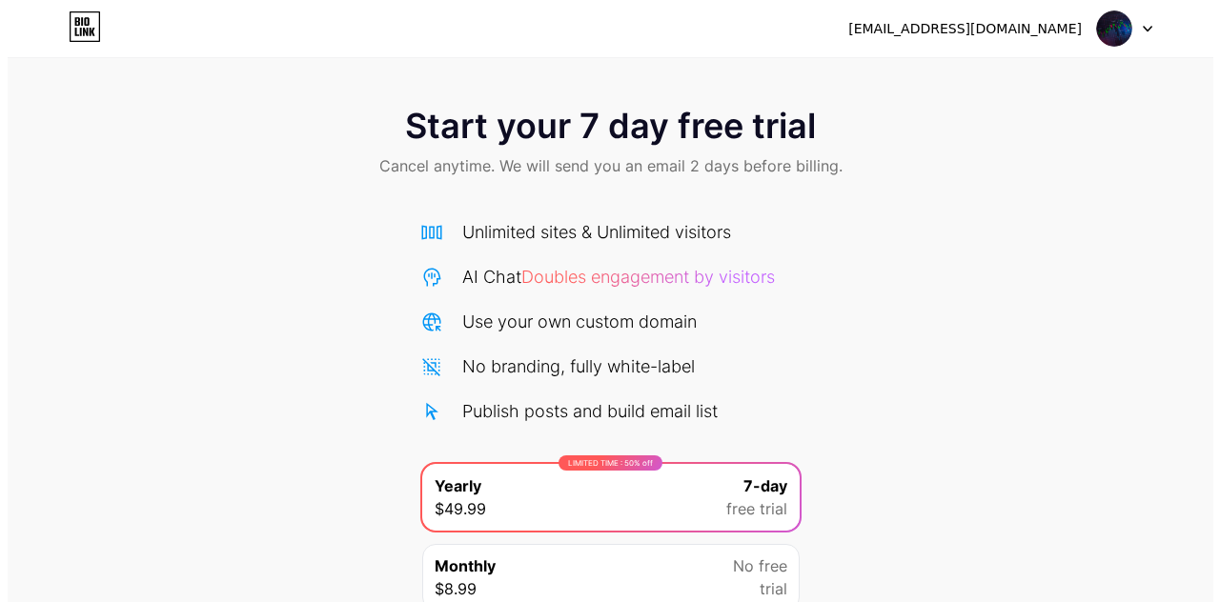
scroll to position [165, 0]
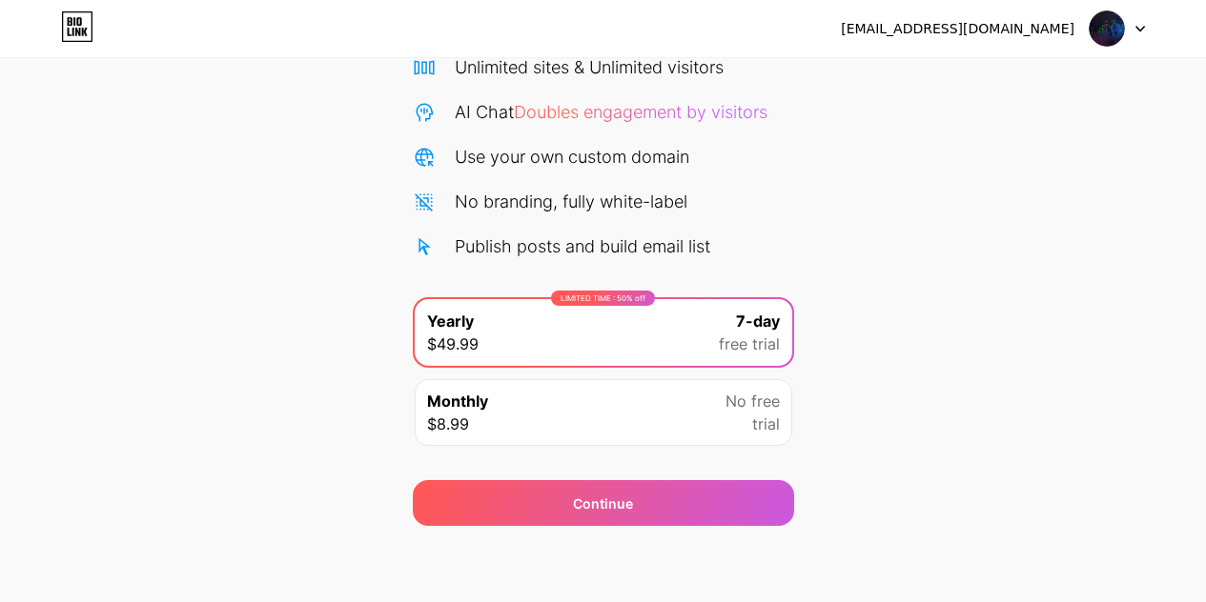
click at [621, 421] on div "Monthly $8.99 No free trial" at bounding box center [603, 412] width 377 height 67
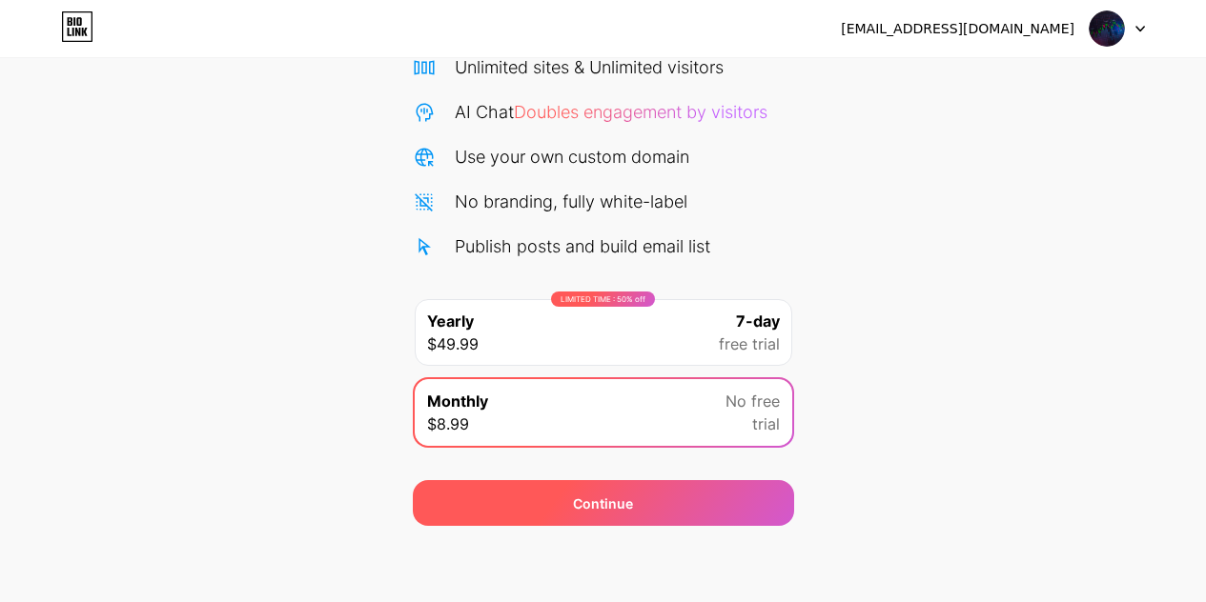
click at [612, 499] on div "Continue" at bounding box center [603, 504] width 60 height 20
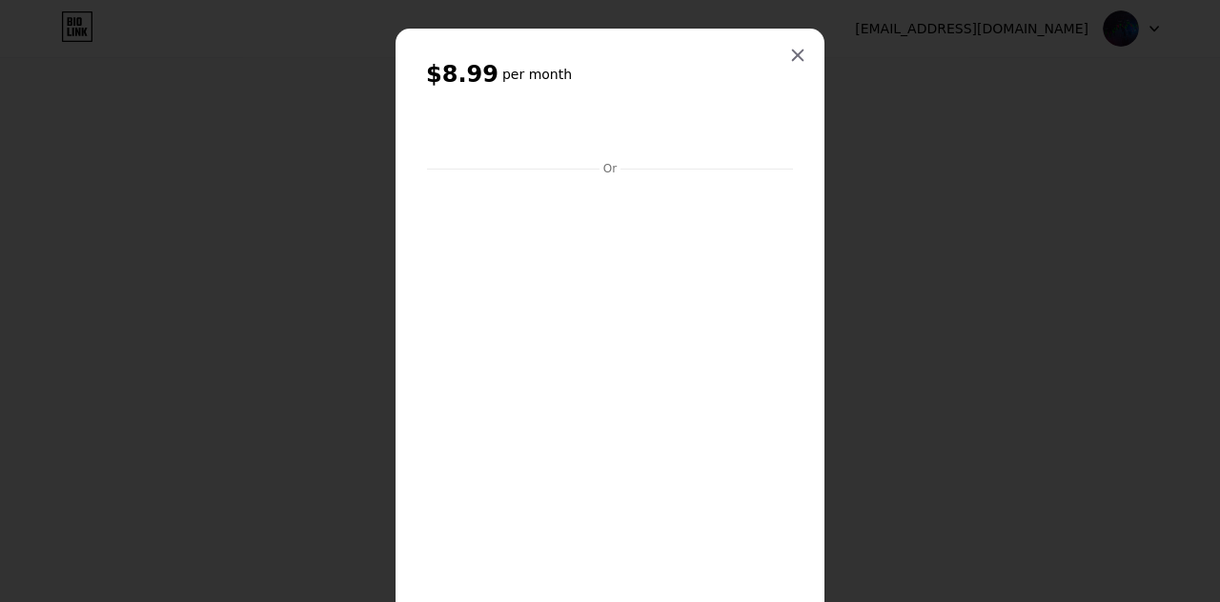
scroll to position [0, 0]
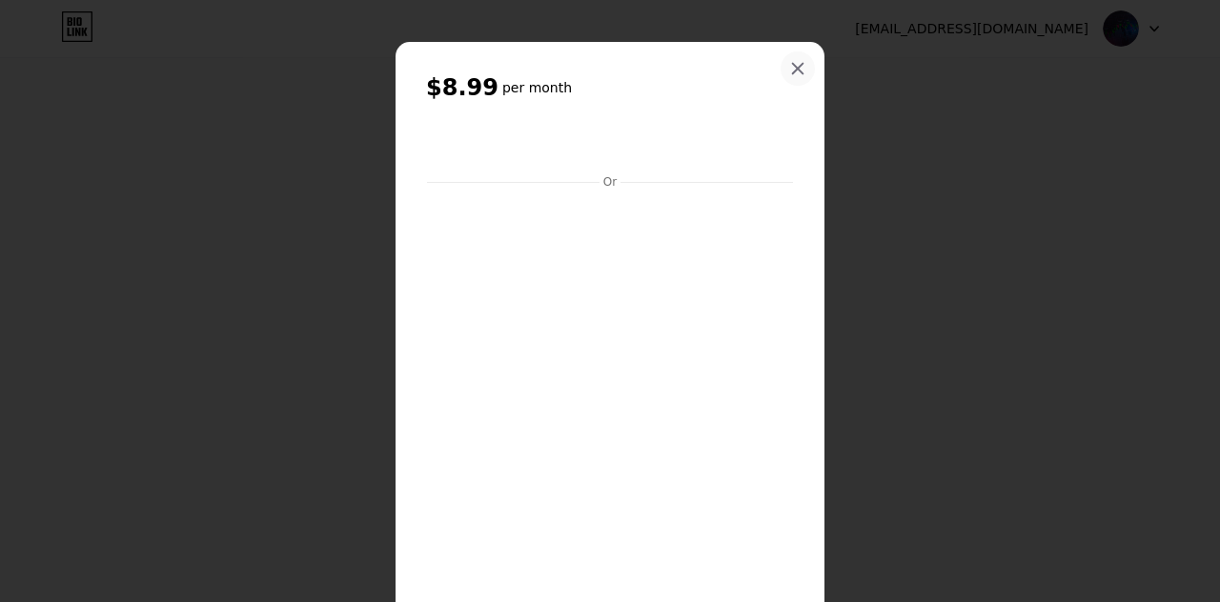
click at [792, 58] on div at bounding box center [798, 68] width 34 height 34
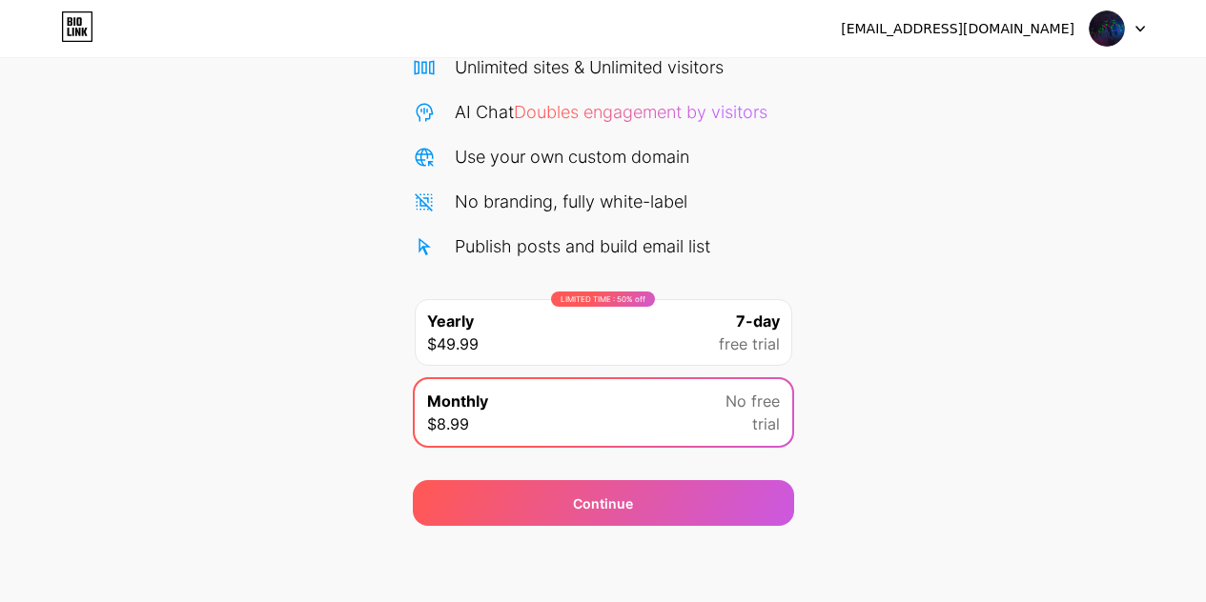
click at [642, 341] on div "LIMITED TIME : 50% off Yearly $49.99 7-day free trial" at bounding box center [603, 332] width 377 height 67
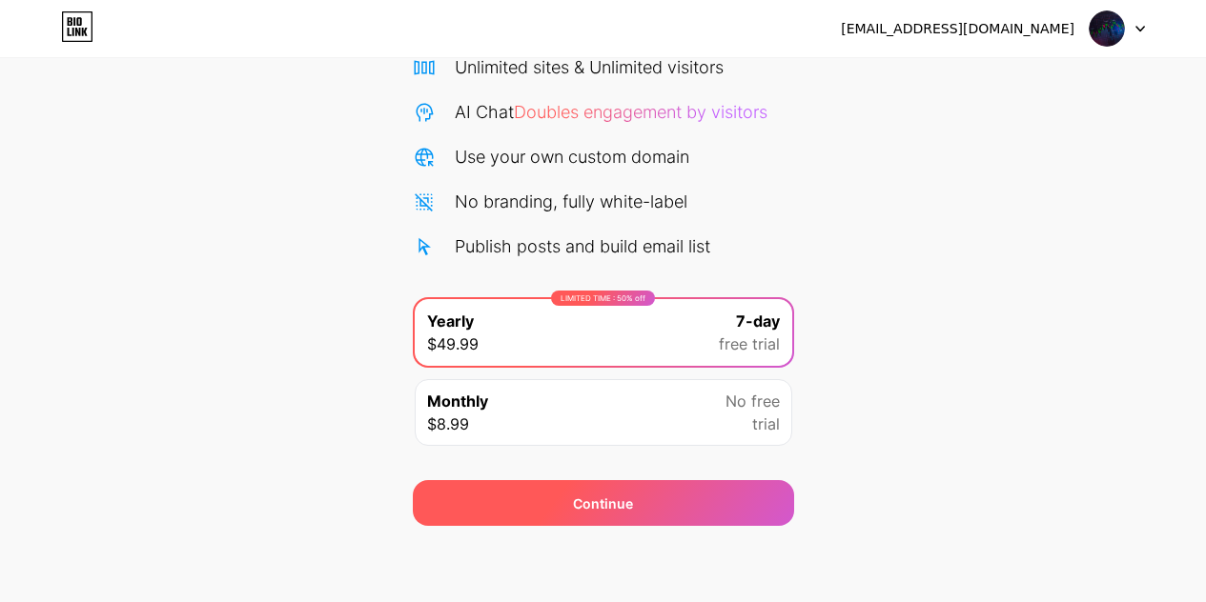
click at [641, 501] on div "Continue" at bounding box center [603, 503] width 381 height 46
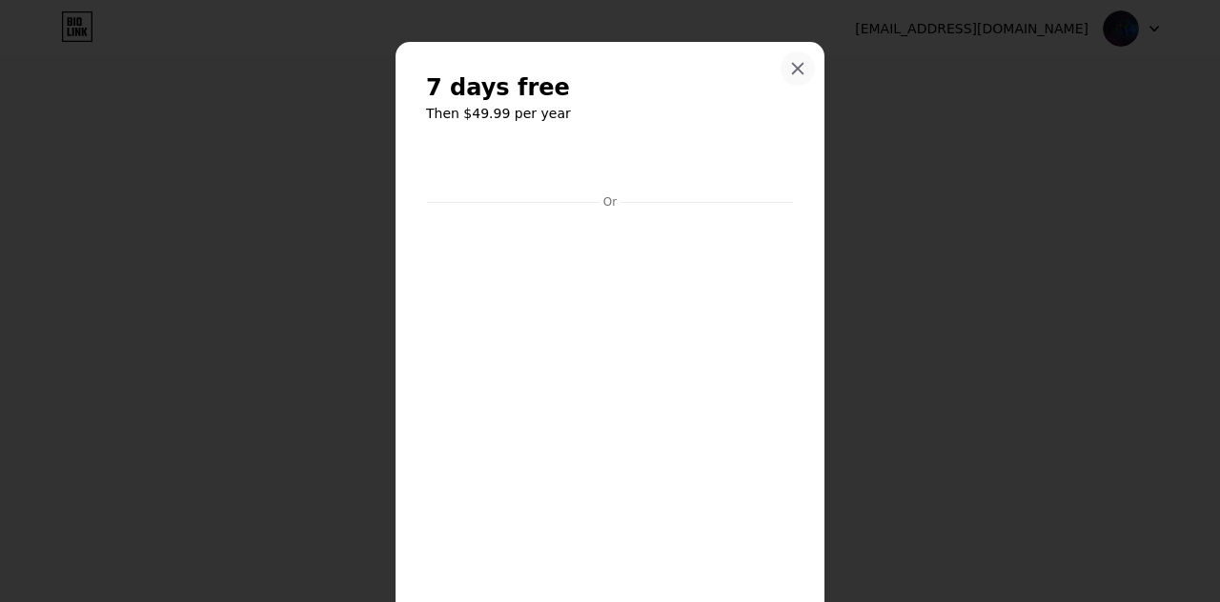
click at [790, 63] on icon at bounding box center [797, 68] width 15 height 15
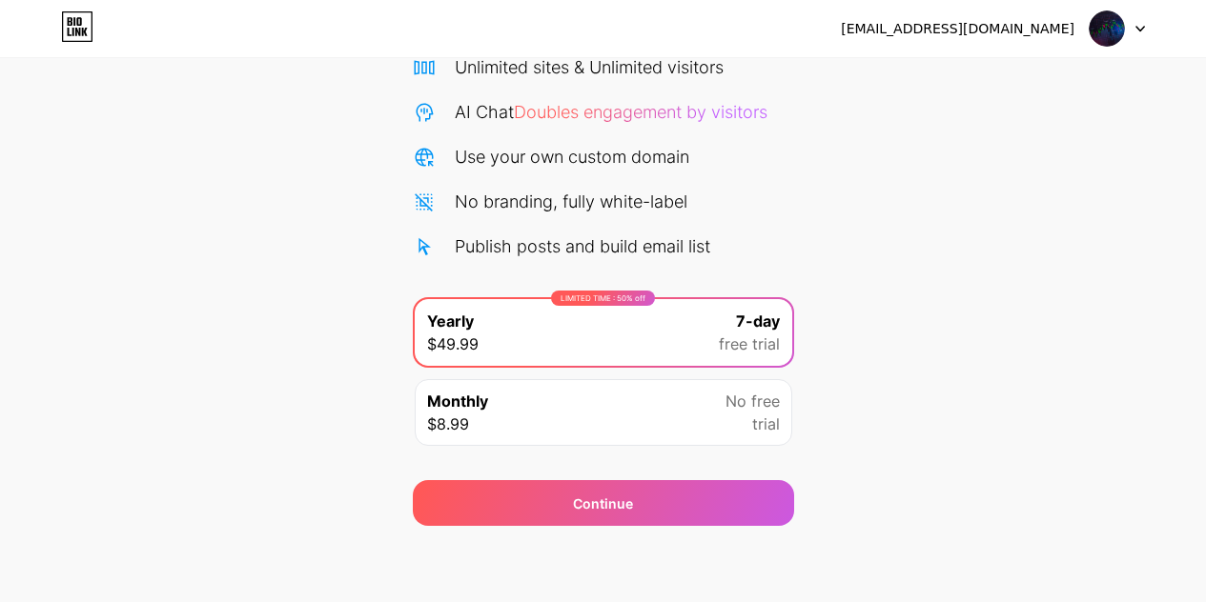
click at [1022, 40] on div "[EMAIL_ADDRESS][DOMAIN_NAME]" at bounding box center [993, 28] width 304 height 34
click at [1134, 28] on div at bounding box center [1116, 28] width 55 height 34
